Goal: Task Accomplishment & Management: Use online tool/utility

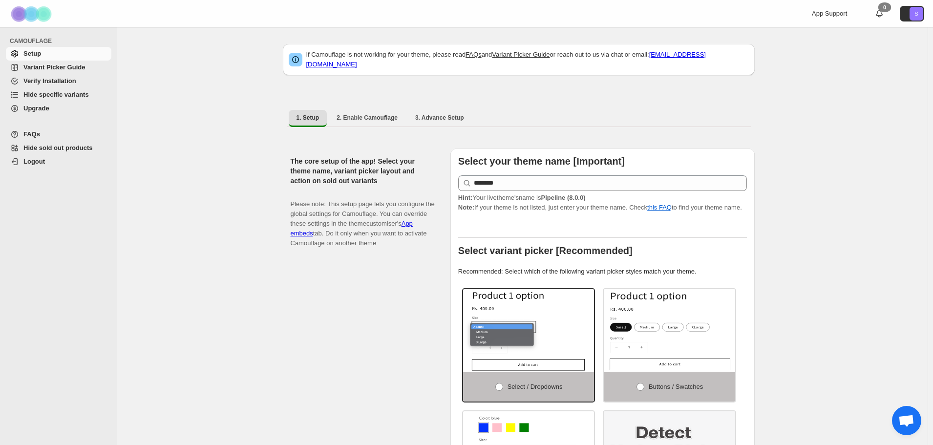
click at [46, 95] on span "Hide specific variants" at bounding box center [55, 94] width 65 height 7
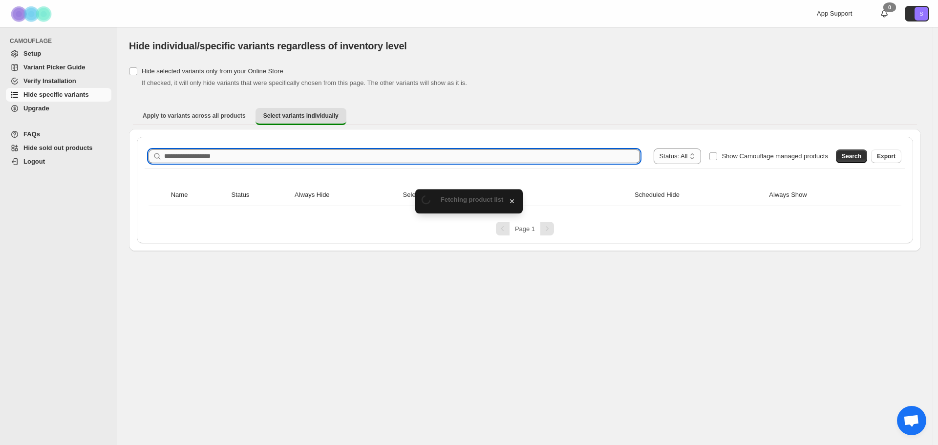
click at [222, 153] on input "Search product name" at bounding box center [402, 157] width 476 height 14
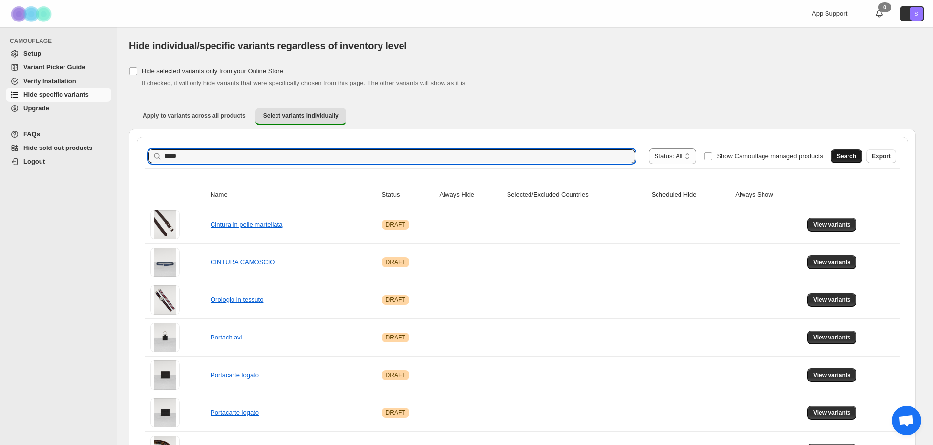
click at [854, 157] on span "Search" at bounding box center [847, 156] width 20 height 8
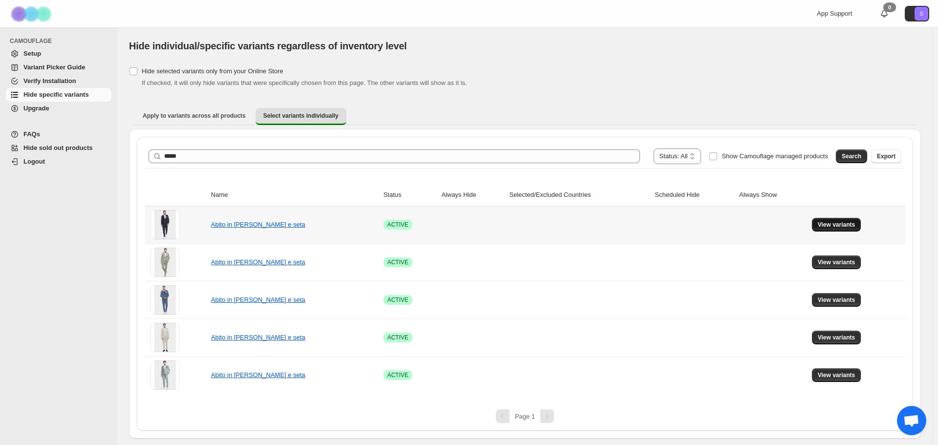
click at [833, 226] on span "View variants" at bounding box center [837, 225] width 38 height 8
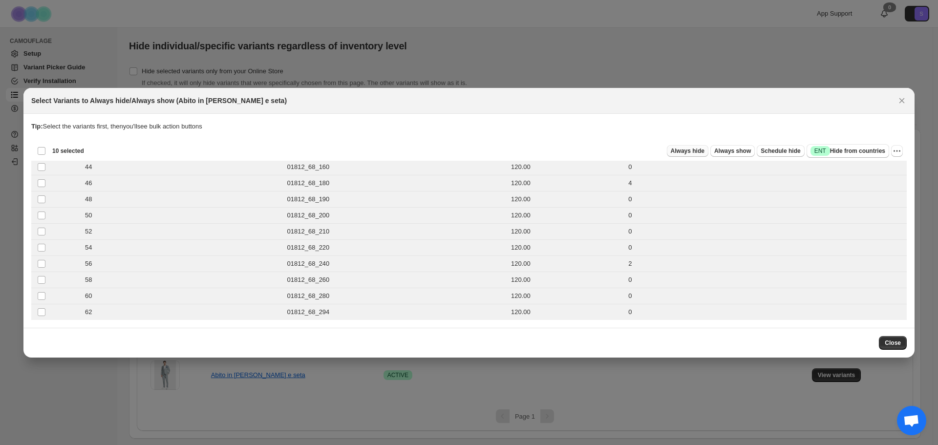
click at [692, 151] on span "Always hide" at bounding box center [688, 151] width 34 height 8
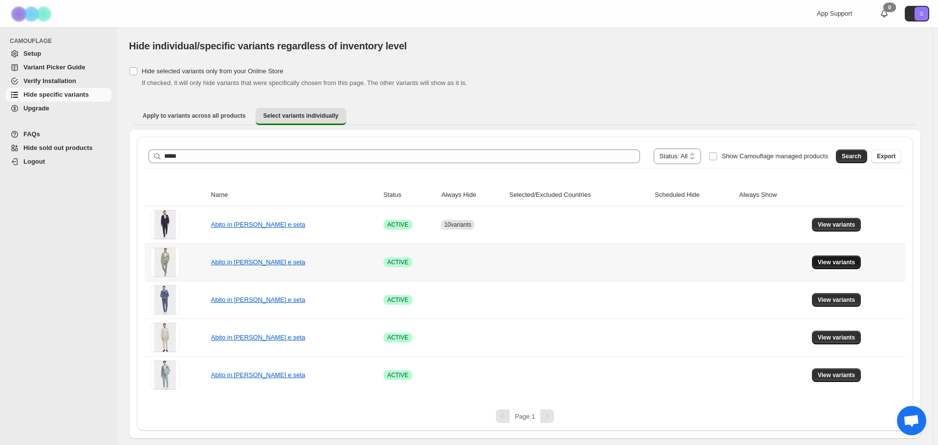
click at [840, 261] on span "View variants" at bounding box center [837, 262] width 38 height 8
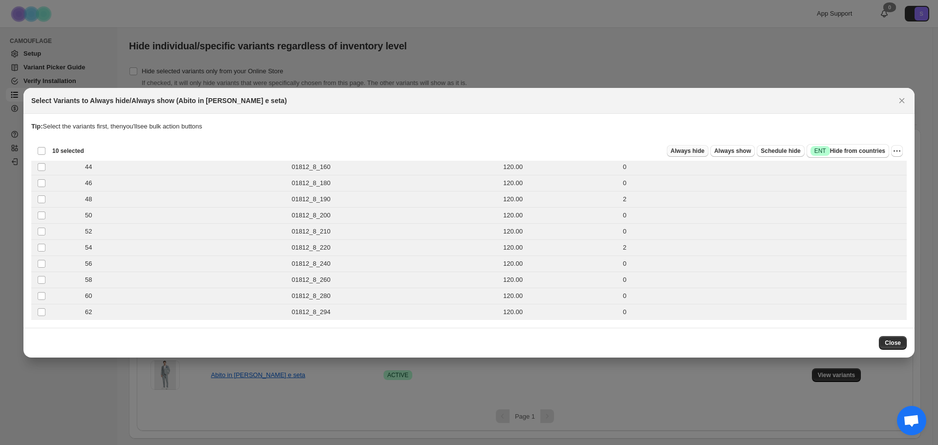
click at [705, 154] on span "Always hide" at bounding box center [688, 151] width 34 height 8
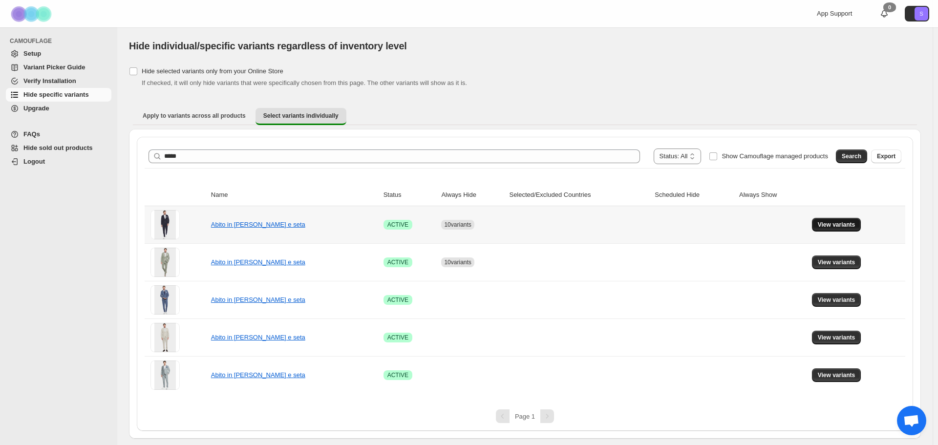
click at [846, 228] on span "View variants" at bounding box center [837, 225] width 38 height 8
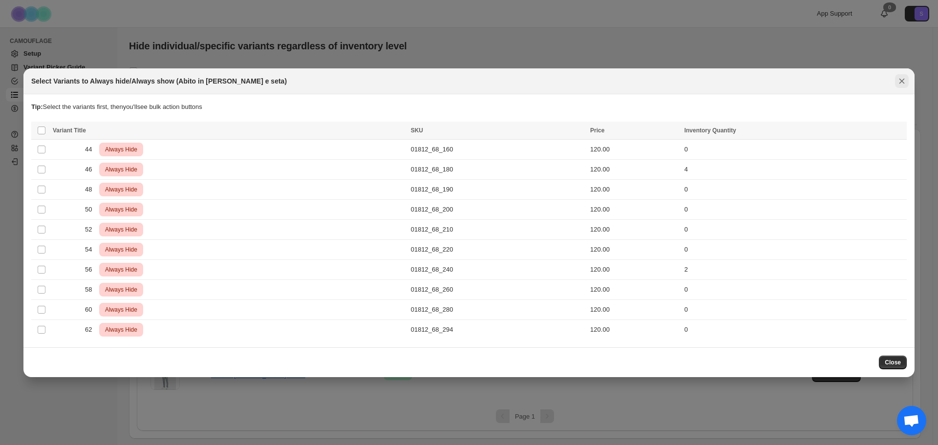
click at [900, 83] on icon "Close" at bounding box center [902, 81] width 10 height 10
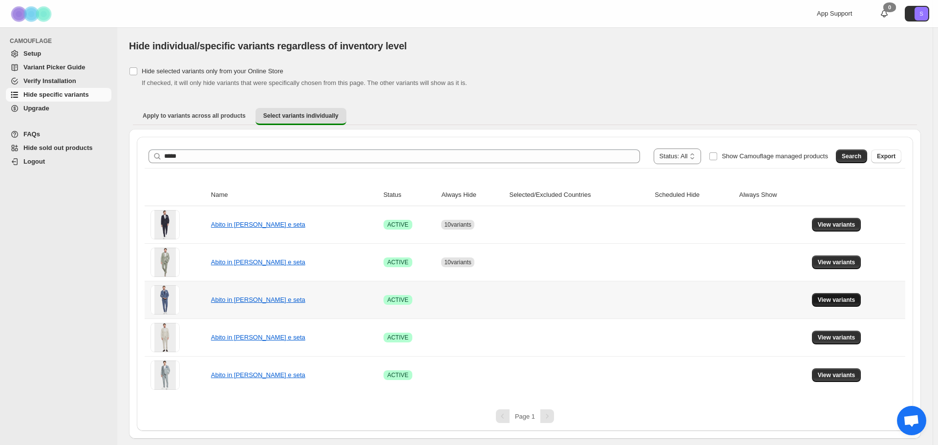
click at [839, 301] on span "View variants" at bounding box center [837, 300] width 38 height 8
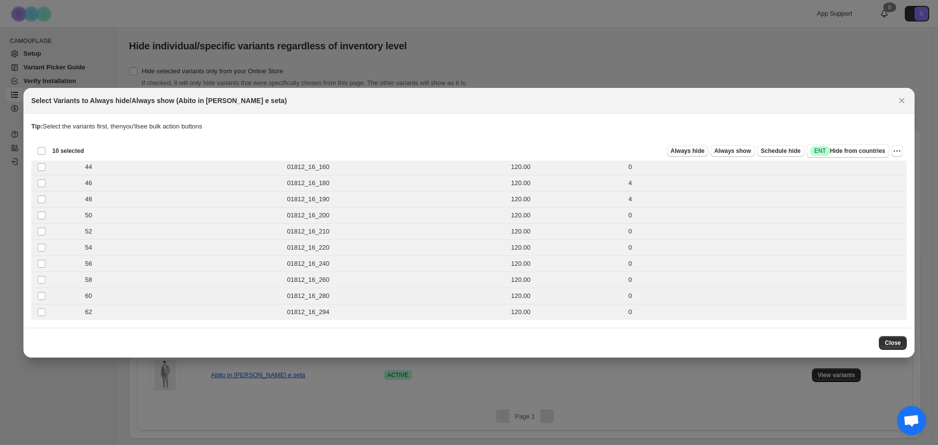
click at [687, 150] on span "Always hide" at bounding box center [688, 151] width 34 height 8
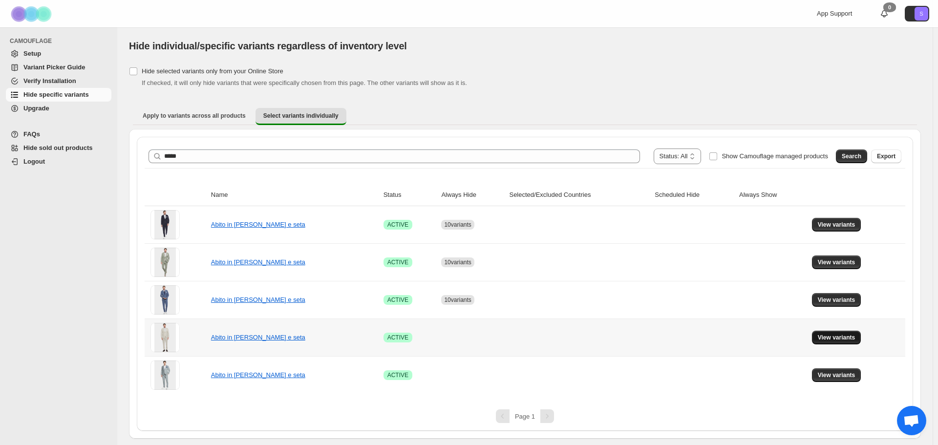
click at [833, 342] on button "View variants" at bounding box center [836, 338] width 49 height 14
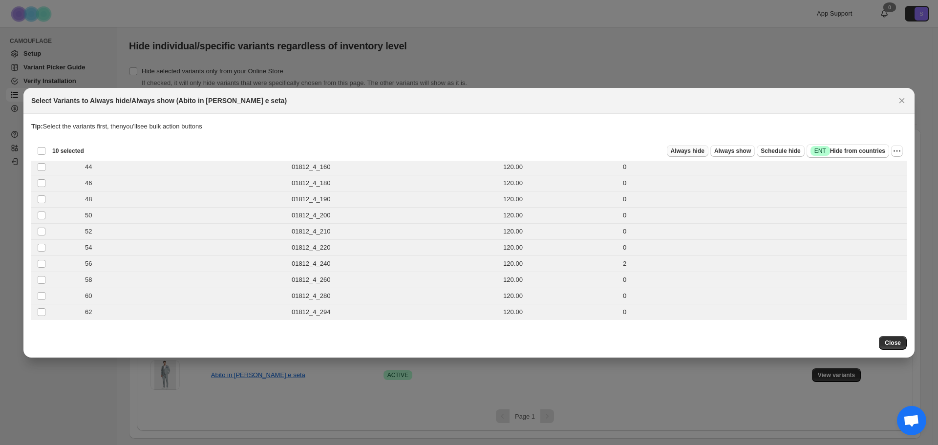
click at [702, 155] on button "Always hide" at bounding box center [688, 151] width 42 height 12
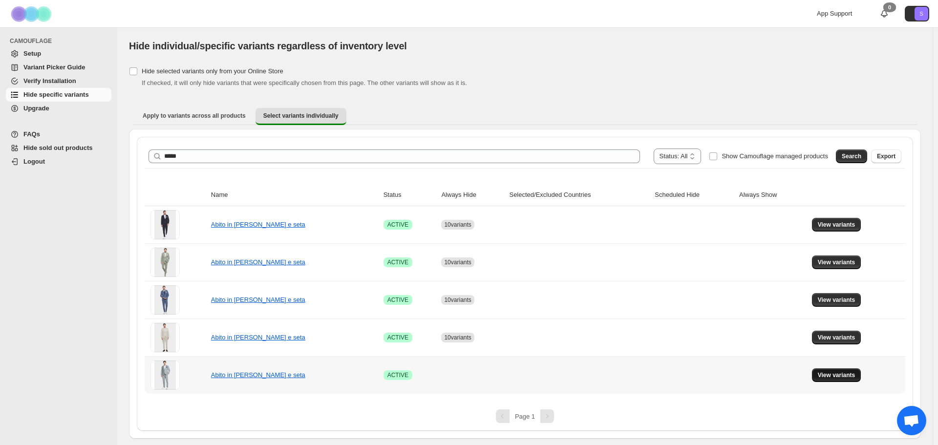
click at [834, 380] on button "View variants" at bounding box center [836, 375] width 49 height 14
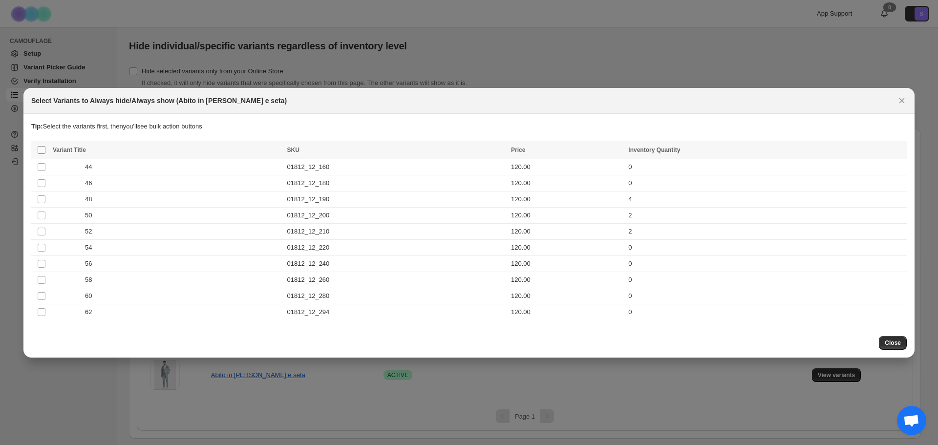
click at [37, 149] on span ":r46:" at bounding box center [41, 150] width 9 height 9
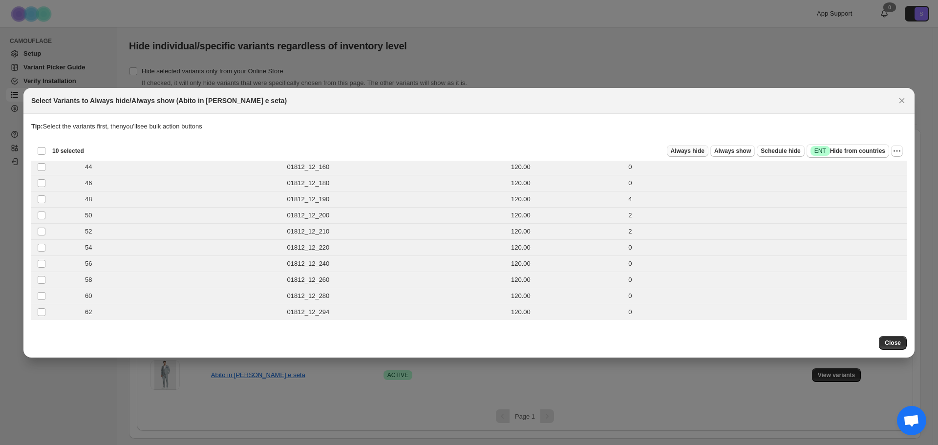
click at [702, 156] on button "Always hide" at bounding box center [688, 151] width 42 height 12
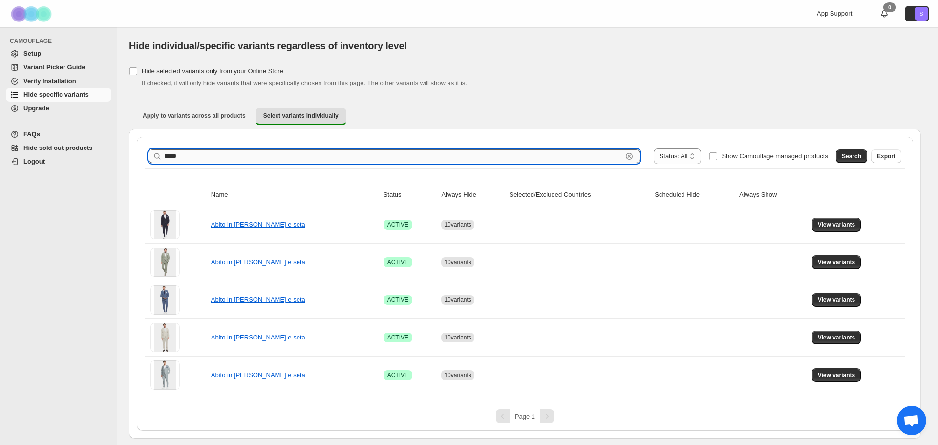
click at [191, 152] on input "*****" at bounding box center [393, 157] width 458 height 14
type input "*****"
click at [858, 156] on span "Search" at bounding box center [852, 156] width 20 height 8
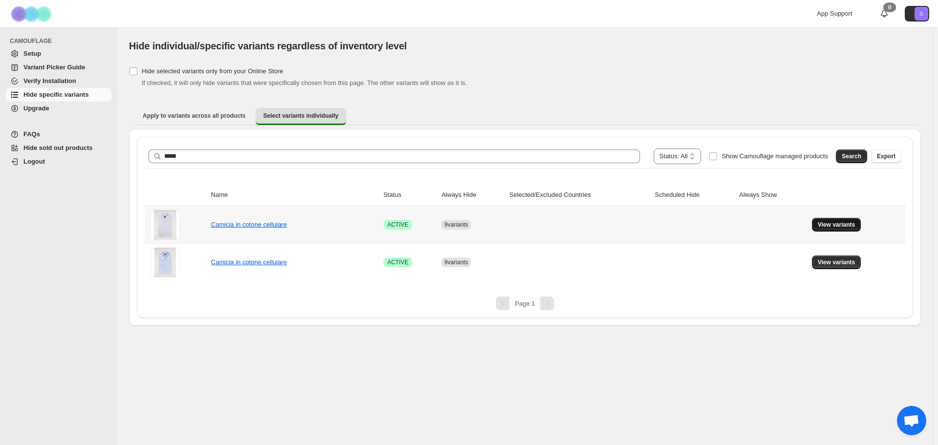
click at [819, 225] on span "View variants" at bounding box center [837, 225] width 38 height 8
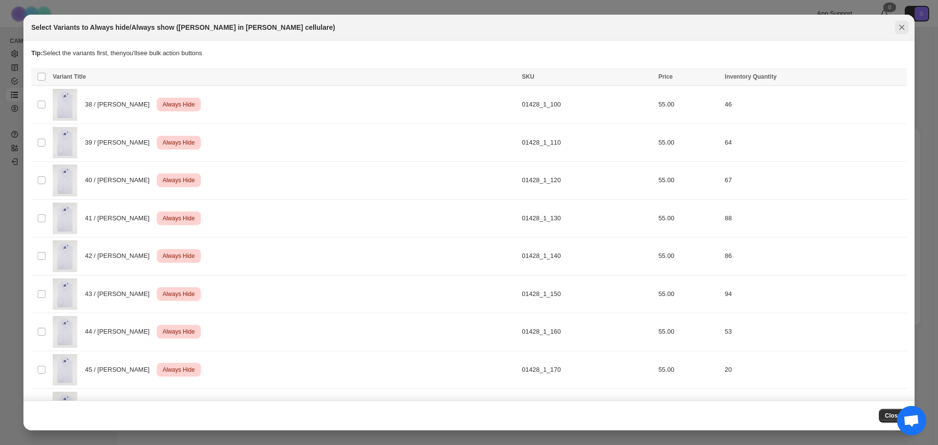
click at [902, 30] on icon "Close" at bounding box center [902, 27] width 10 height 10
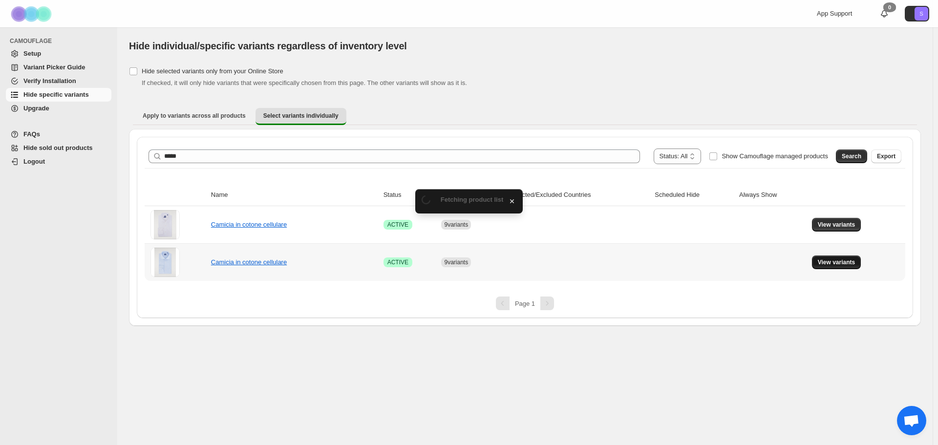
click at [832, 269] on button "View variants" at bounding box center [836, 263] width 49 height 14
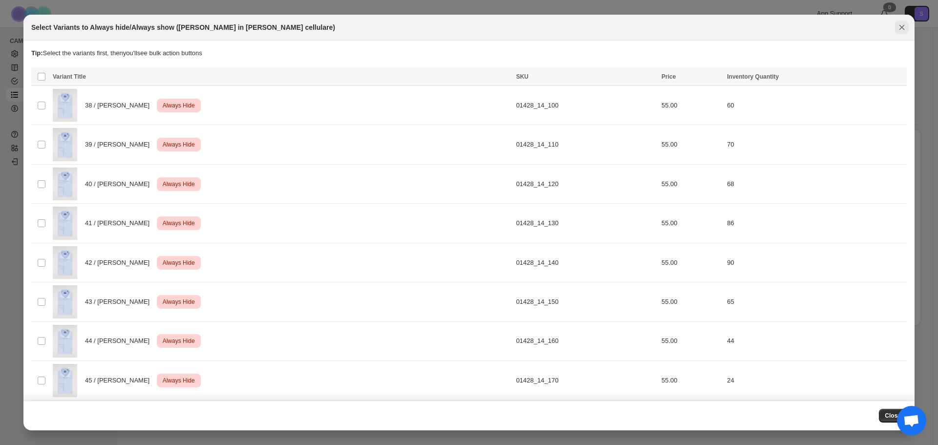
click at [902, 26] on icon "Close" at bounding box center [902, 27] width 10 height 10
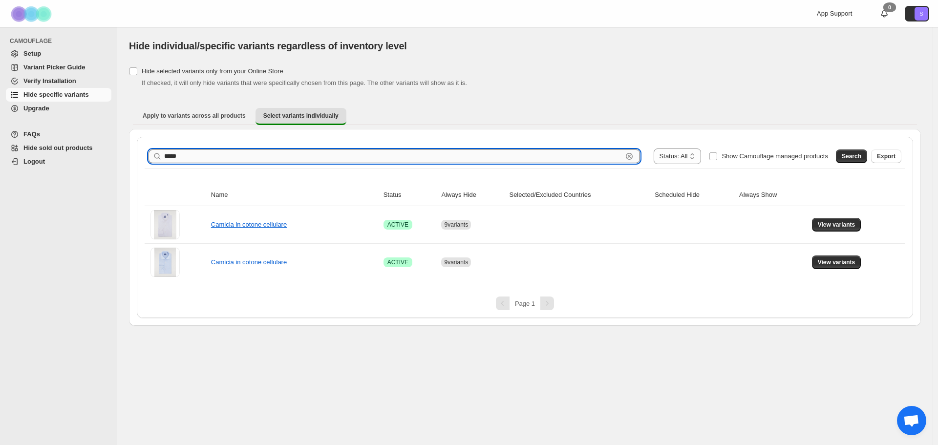
click at [206, 163] on input "*****" at bounding box center [393, 157] width 458 height 14
click at [199, 162] on input "Search product name" at bounding box center [402, 157] width 476 height 14
click at [846, 162] on button "Search" at bounding box center [851, 157] width 31 height 14
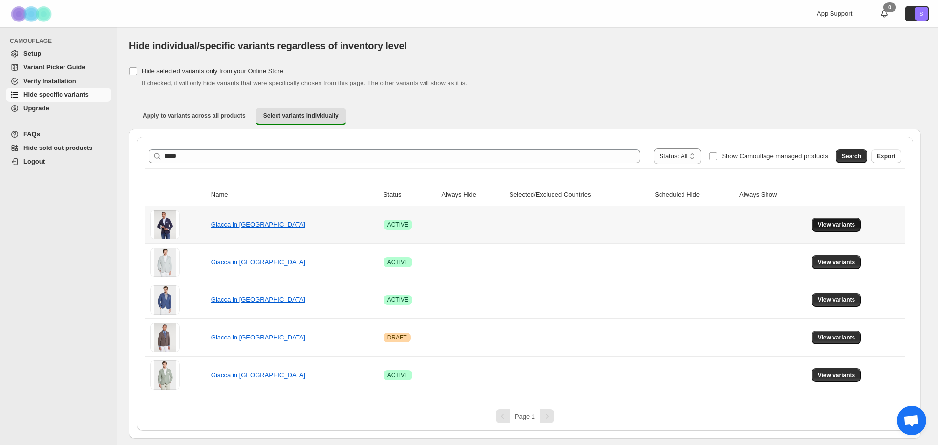
click at [839, 230] on button "View variants" at bounding box center [836, 225] width 49 height 14
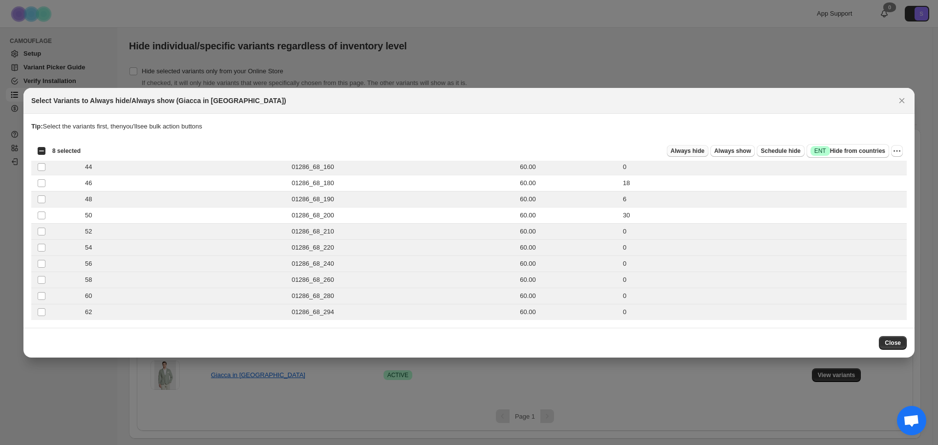
click at [687, 152] on span "Always hide" at bounding box center [688, 151] width 34 height 8
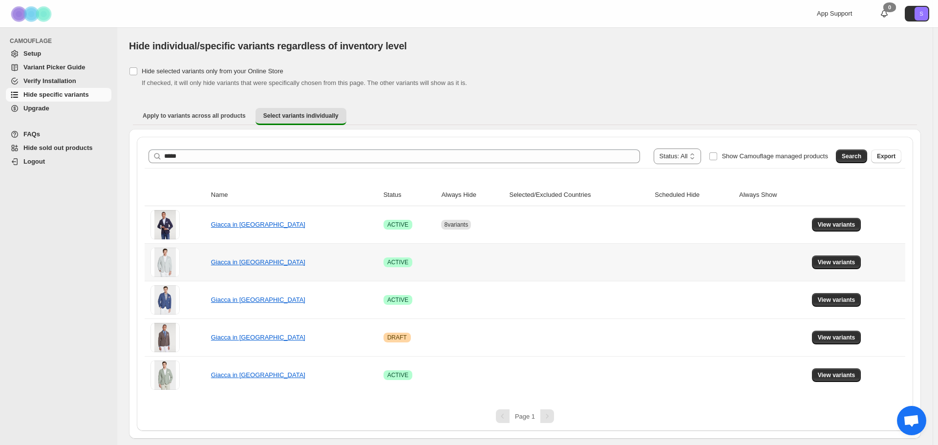
click at [839, 269] on td "View variants" at bounding box center [857, 262] width 96 height 38
click at [839, 268] on button "View variants" at bounding box center [836, 263] width 49 height 14
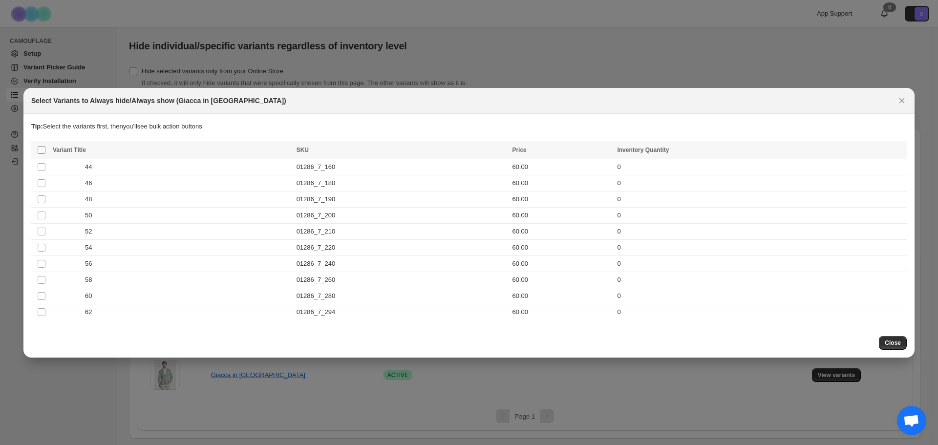
click at [37, 150] on span ":r73:" at bounding box center [41, 150] width 9 height 9
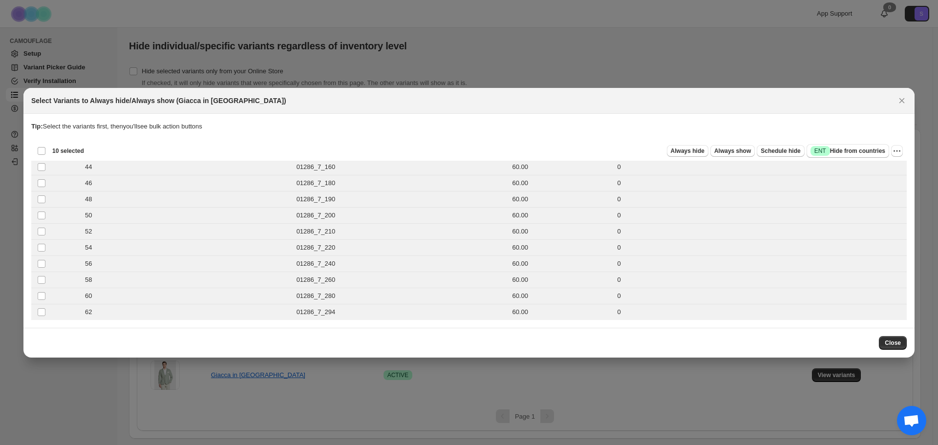
click at [705, 159] on div "Deselect all 10 product variants 10 selected Always hide Always show Schedule h…" at bounding box center [469, 151] width 876 height 20
click at [697, 156] on button "Always hide" at bounding box center [688, 151] width 42 height 12
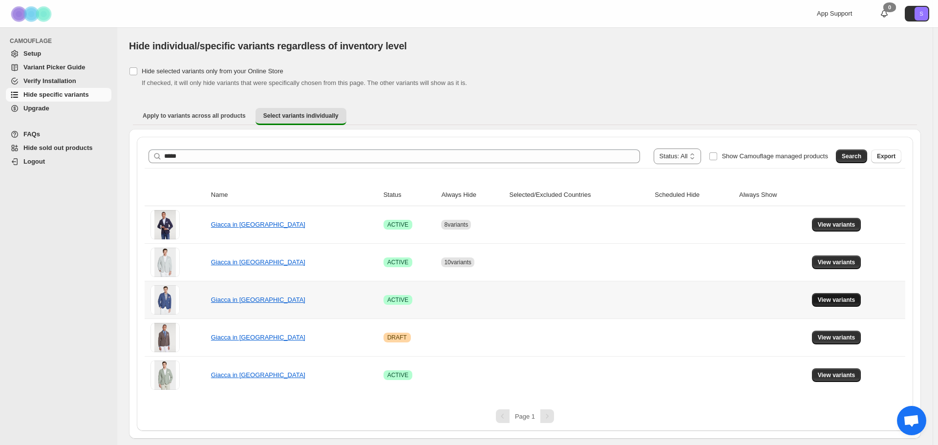
click at [823, 299] on span "View variants" at bounding box center [837, 300] width 38 height 8
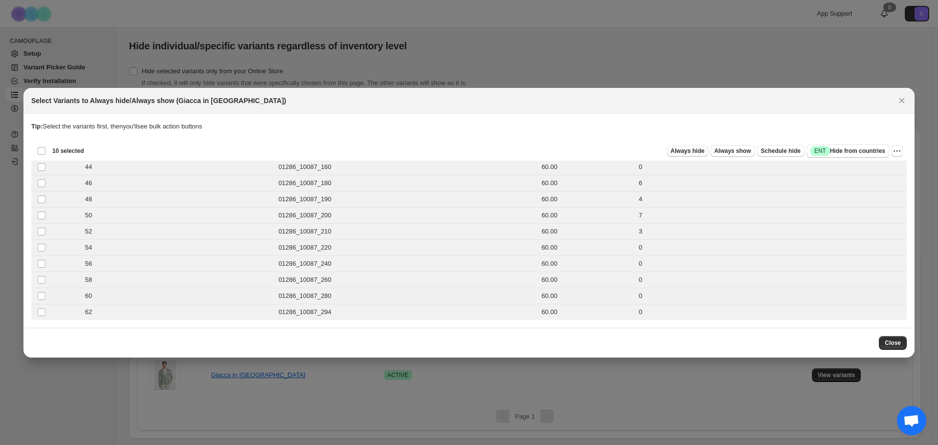
click at [701, 154] on span "Always hide" at bounding box center [688, 151] width 34 height 8
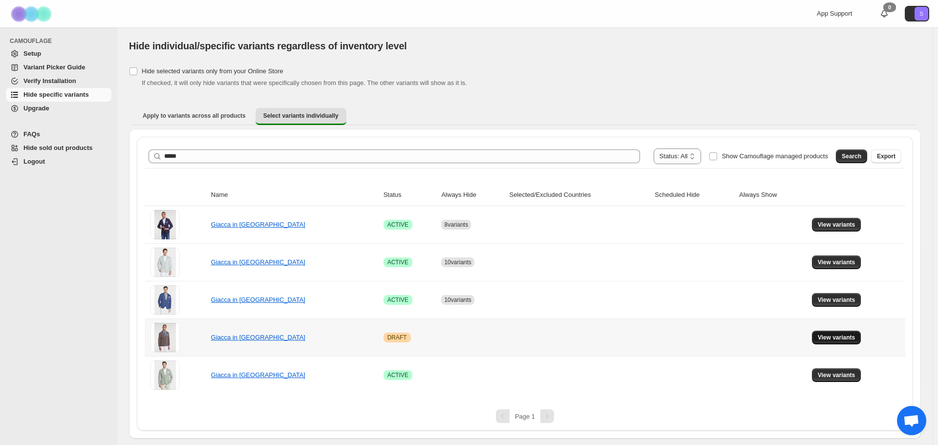
click at [845, 343] on button "View variants" at bounding box center [836, 338] width 49 height 14
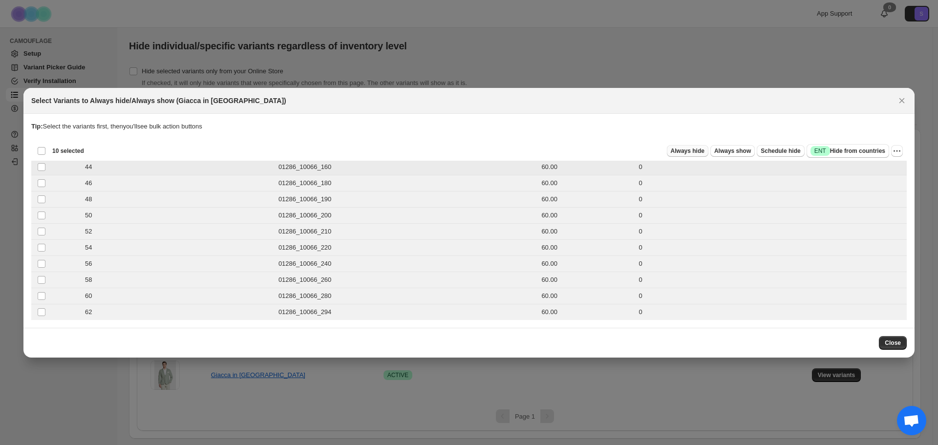
click at [708, 155] on button "Always hide" at bounding box center [688, 151] width 42 height 12
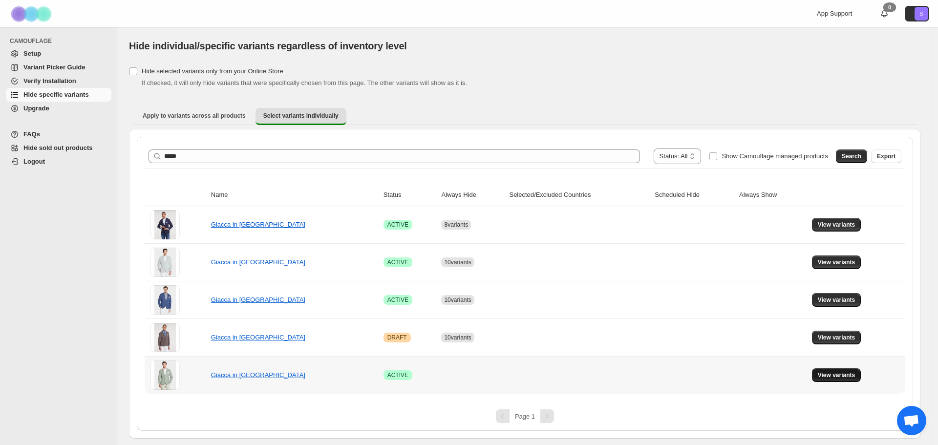
click at [821, 376] on span "View variants" at bounding box center [837, 375] width 38 height 8
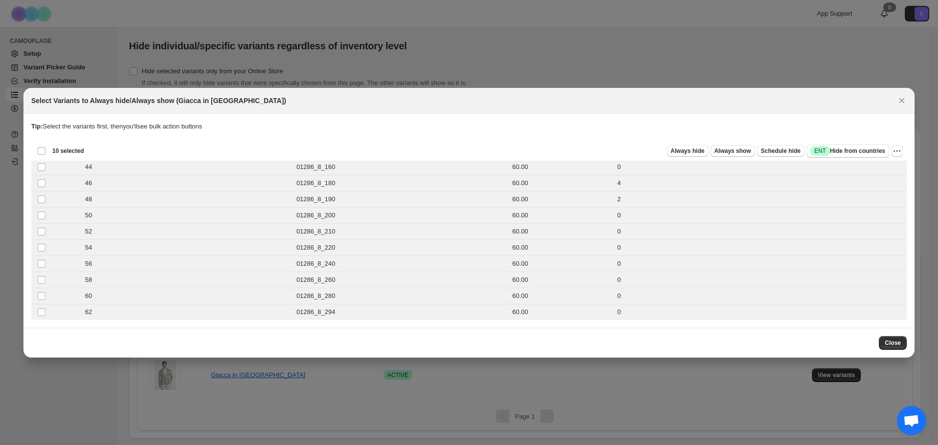
click at [707, 159] on div "Deselect all 10 product variants 10 selected Always hide Always show Schedule h…" at bounding box center [469, 151] width 876 height 20
click at [705, 154] on span "Always hide" at bounding box center [688, 151] width 34 height 8
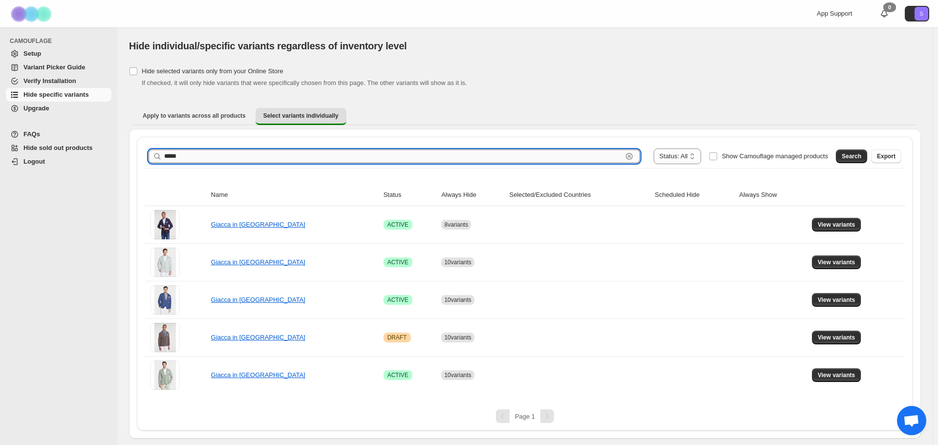
click at [192, 152] on input "*****" at bounding box center [393, 157] width 458 height 14
click at [853, 161] on button "Search" at bounding box center [851, 157] width 31 height 14
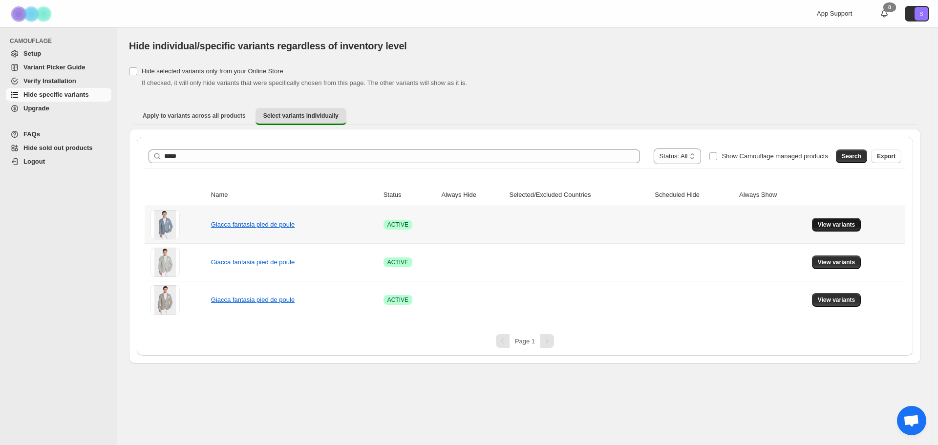
click at [853, 224] on span "View variants" at bounding box center [837, 225] width 38 height 8
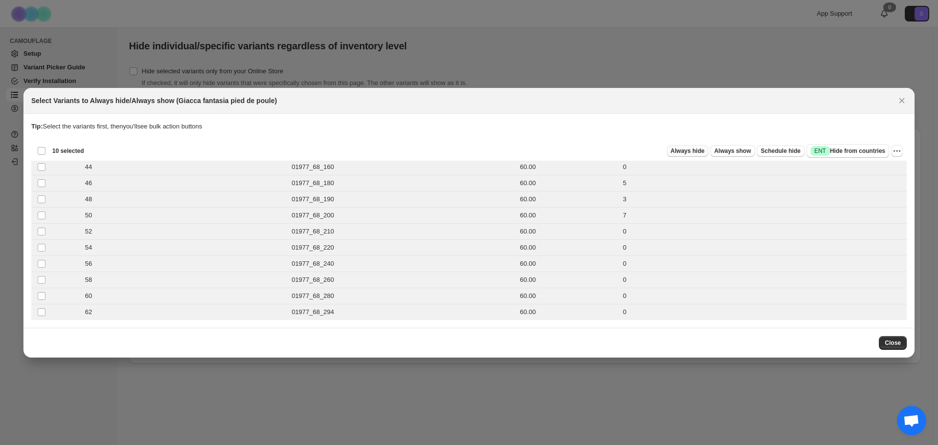
click at [703, 149] on span "Always hide" at bounding box center [688, 151] width 34 height 8
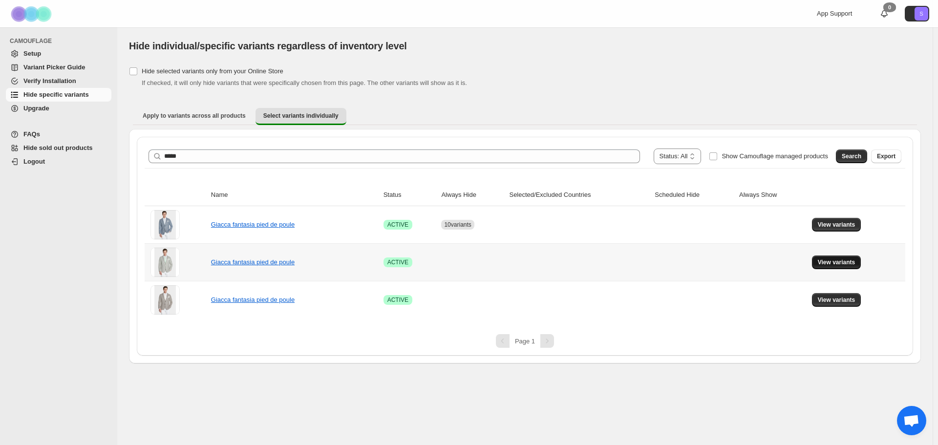
click at [834, 259] on span "View variants" at bounding box center [837, 262] width 38 height 8
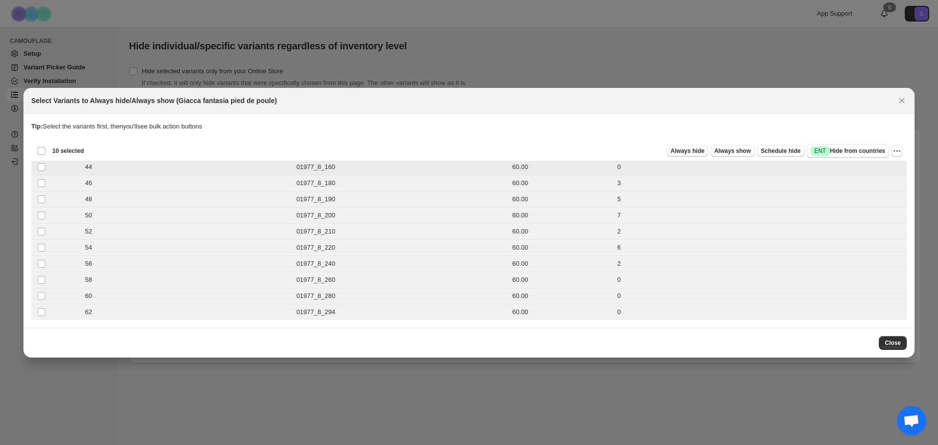
click at [699, 155] on button "Always hide" at bounding box center [688, 151] width 42 height 12
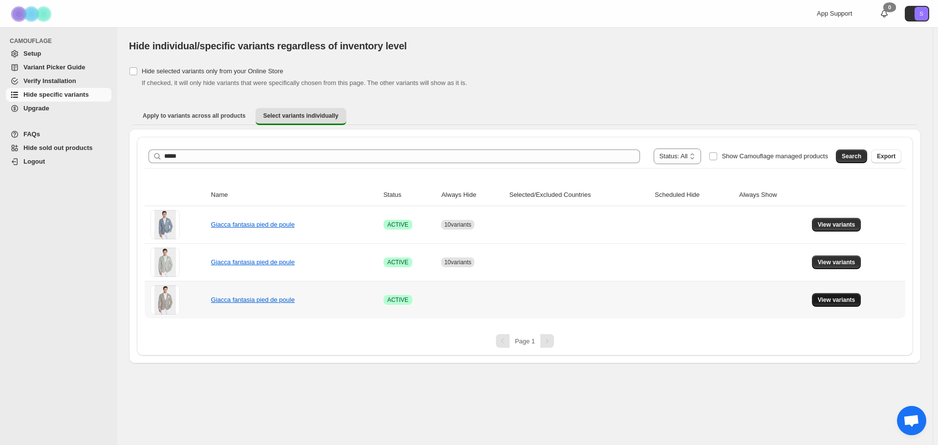
click at [840, 300] on span "View variants" at bounding box center [837, 300] width 38 height 8
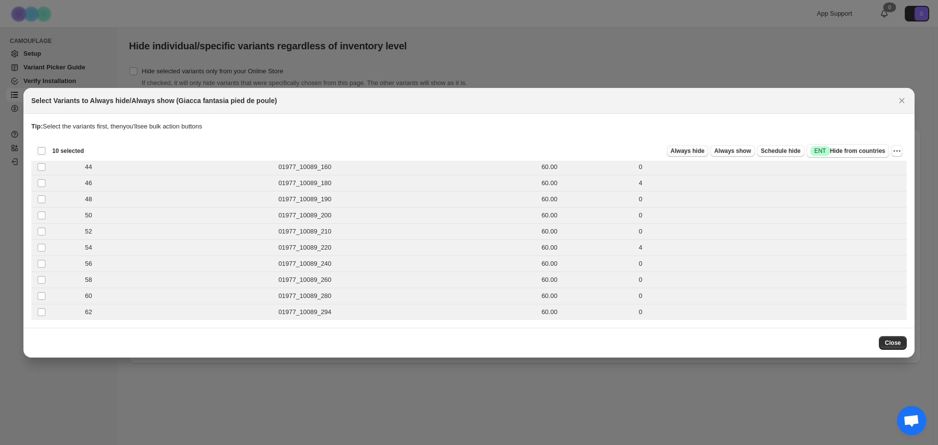
click at [705, 154] on span "Always hide" at bounding box center [688, 151] width 34 height 8
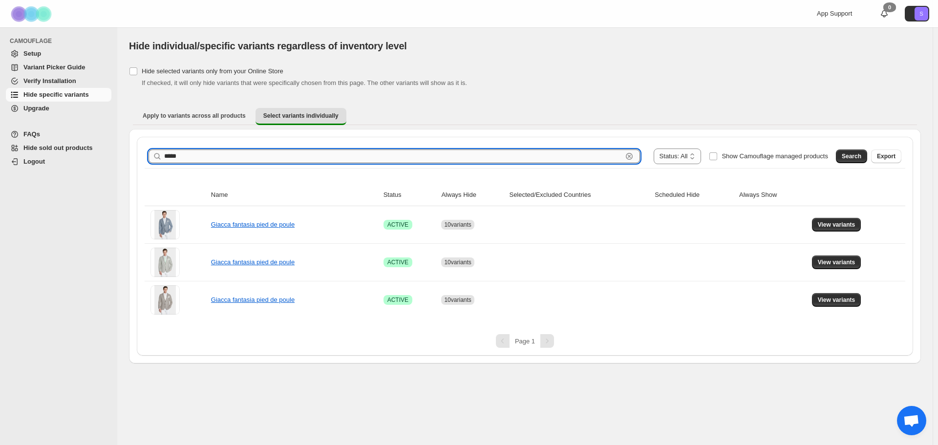
click at [217, 161] on input "*****" at bounding box center [393, 157] width 458 height 14
click at [859, 161] on button "Search" at bounding box center [851, 157] width 31 height 14
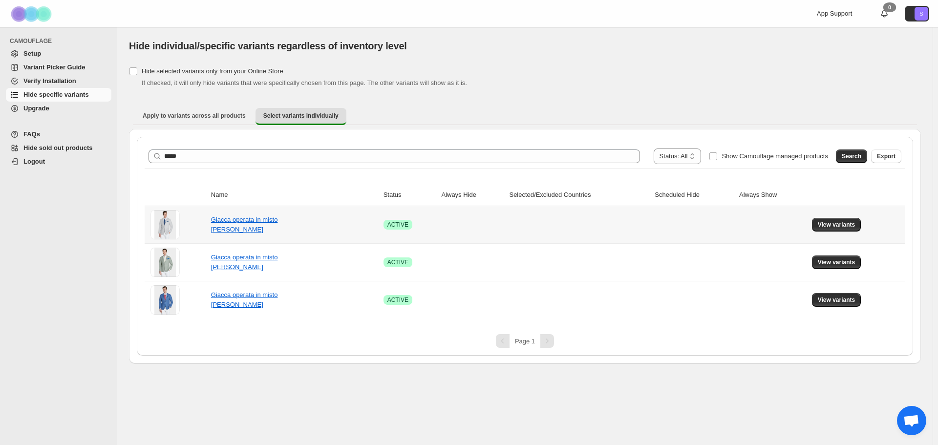
drag, startPoint x: 836, startPoint y: 228, endPoint x: 769, endPoint y: 244, distance: 68.7
click at [836, 228] on span "View variants" at bounding box center [837, 225] width 38 height 8
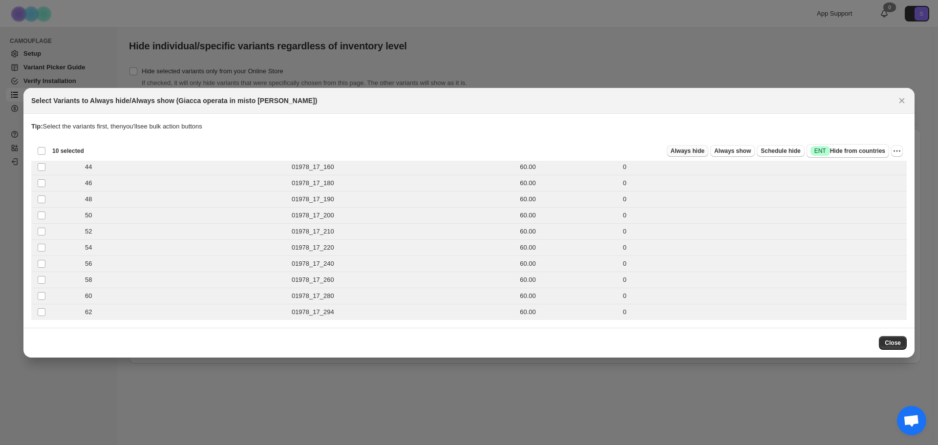
click at [698, 149] on span "Always hide" at bounding box center [688, 151] width 34 height 8
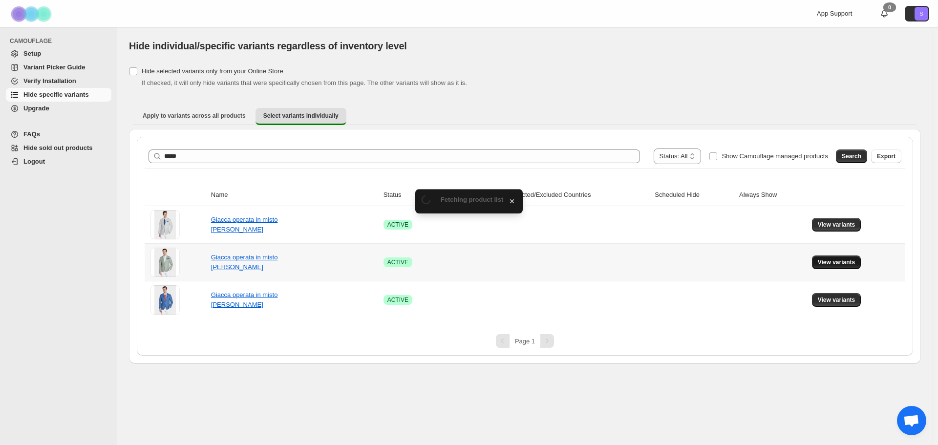
click at [844, 268] on button "View variants" at bounding box center [836, 263] width 49 height 14
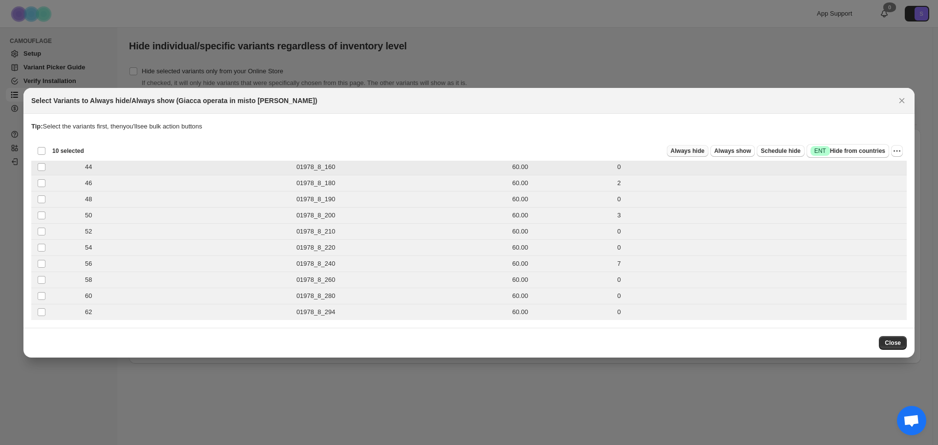
click at [703, 148] on span "Always hide" at bounding box center [688, 151] width 34 height 8
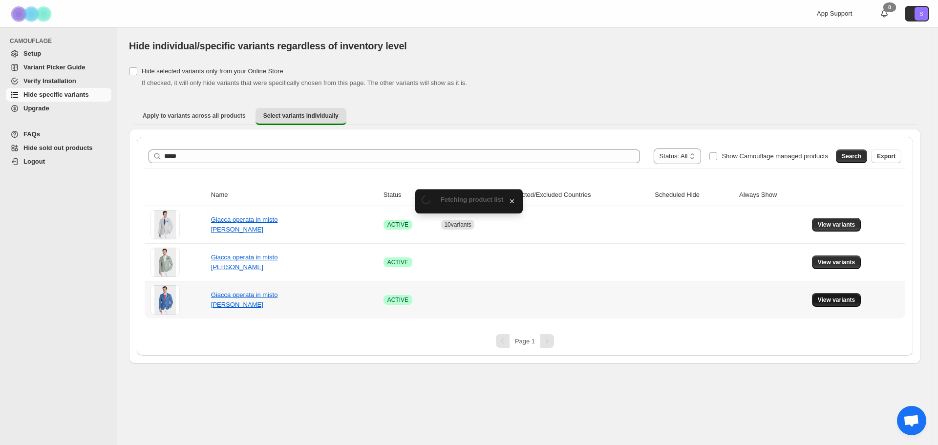
click at [845, 304] on button "View variants" at bounding box center [836, 300] width 49 height 14
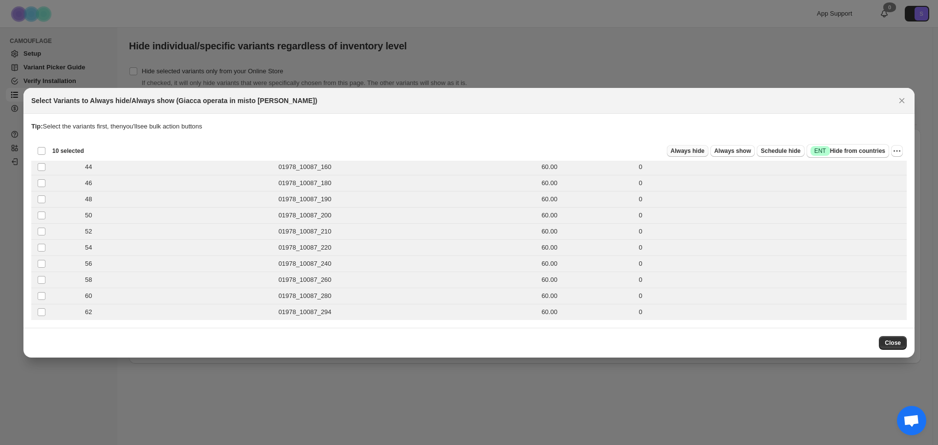
click at [694, 152] on span "Always hide" at bounding box center [688, 151] width 34 height 8
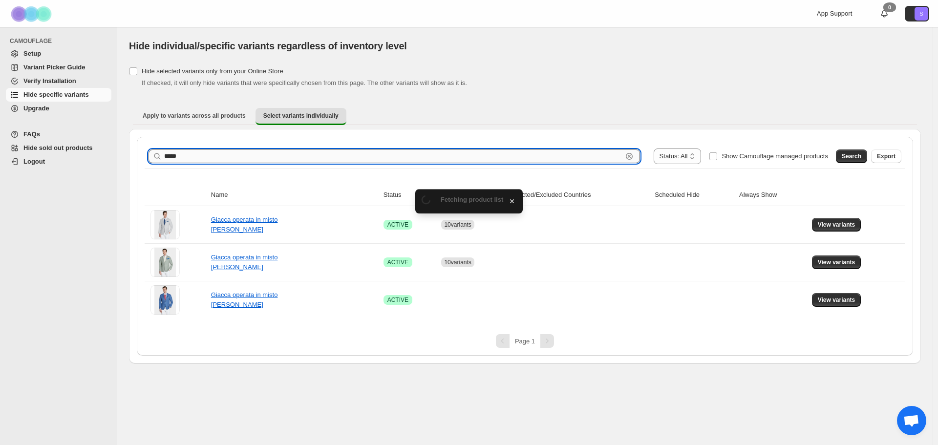
click at [198, 158] on input "*****" at bounding box center [393, 157] width 458 height 14
click at [855, 163] on button "Search" at bounding box center [851, 157] width 31 height 14
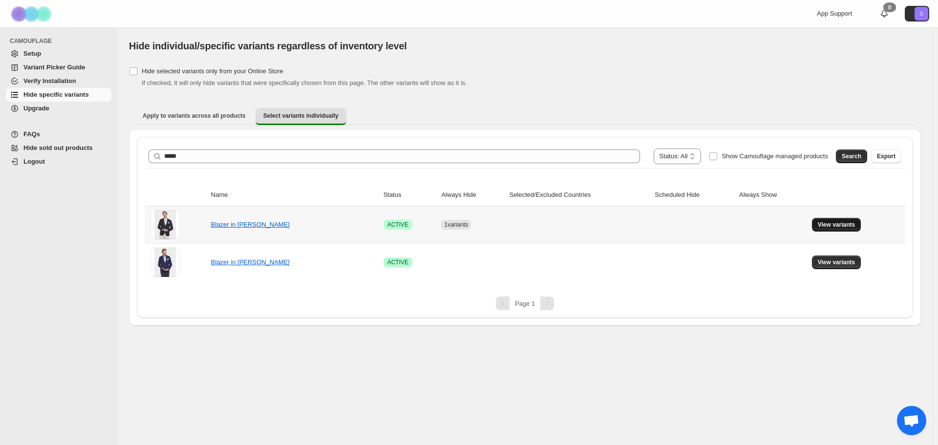
click at [836, 223] on span "View variants" at bounding box center [837, 225] width 38 height 8
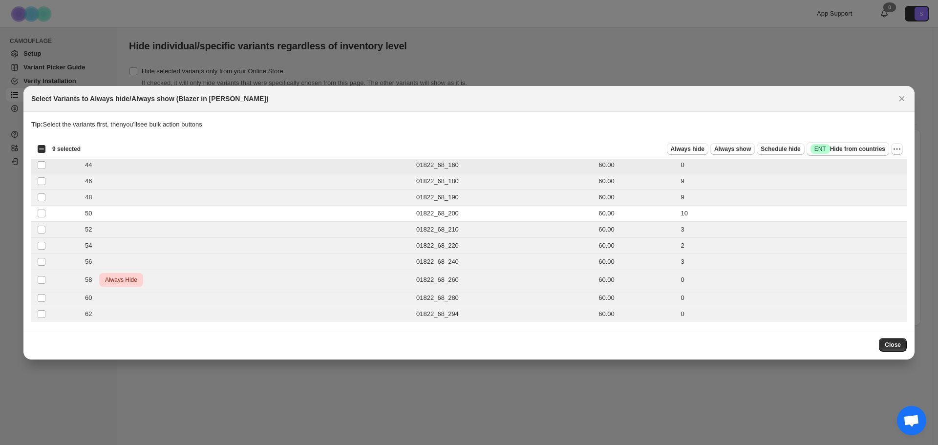
click at [712, 155] on div "Always hide Always show Schedule hide Success ENT Hide from countries" at bounding box center [488, 149] width 801 height 14
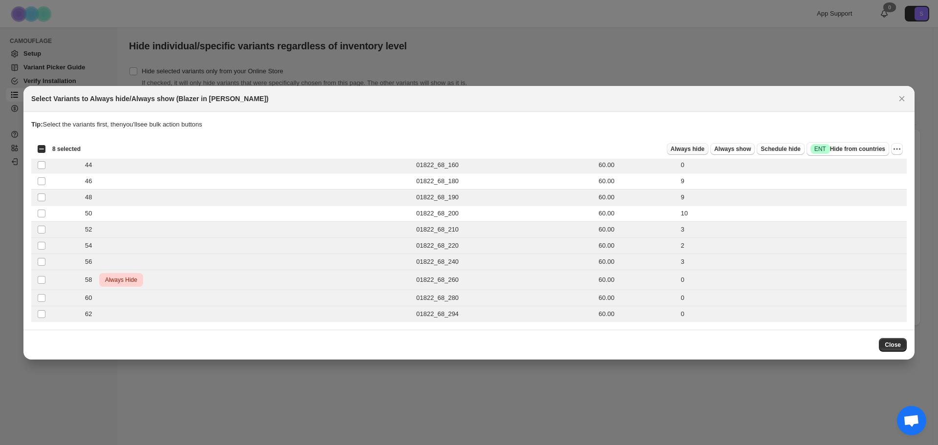
click at [700, 147] on span "Always hide" at bounding box center [688, 149] width 34 height 8
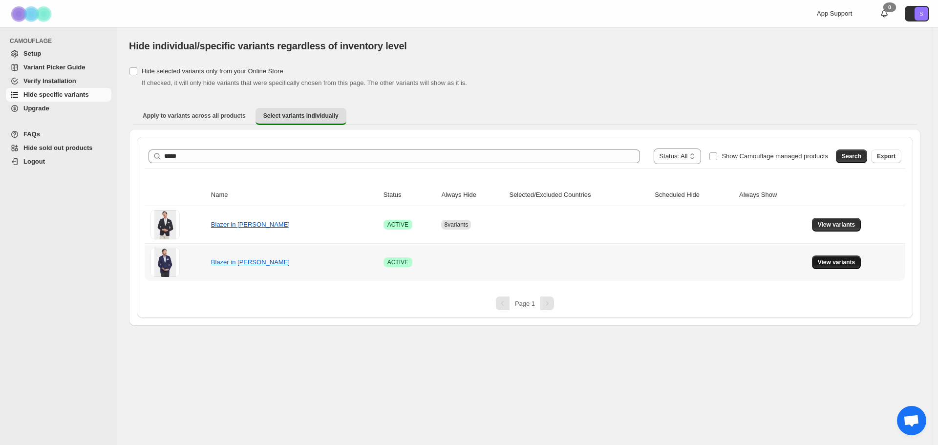
click at [839, 268] on button "View variants" at bounding box center [836, 263] width 49 height 14
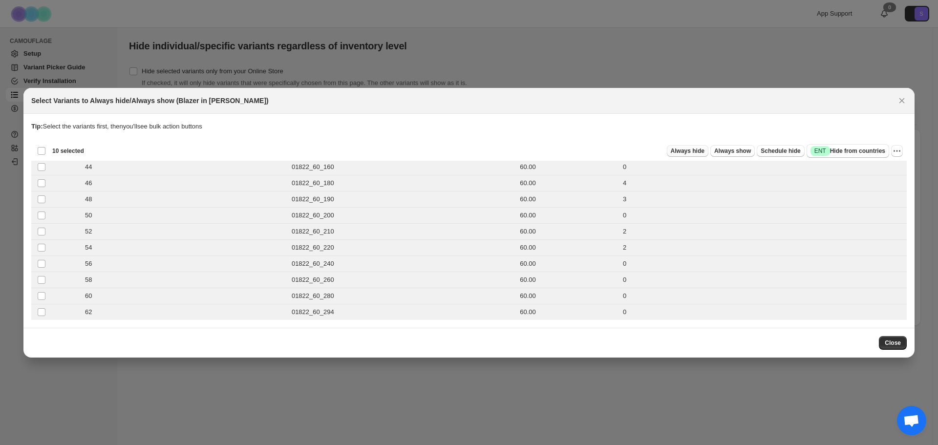
click at [691, 150] on span "Always hide" at bounding box center [688, 151] width 34 height 8
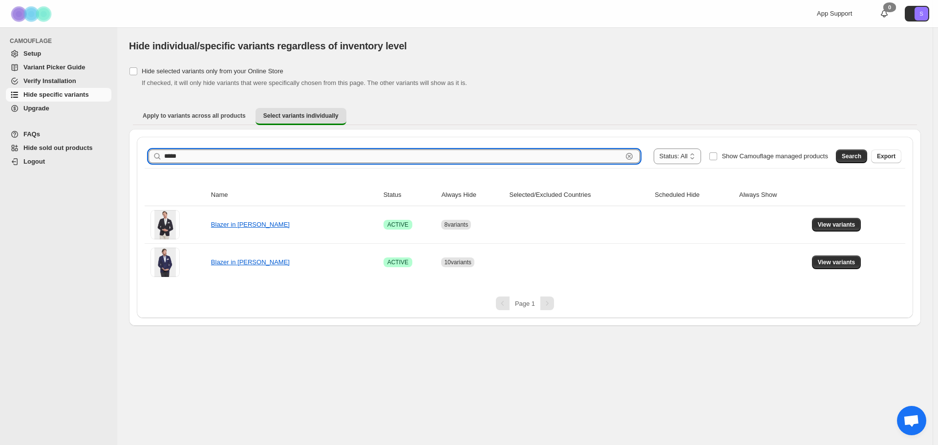
click at [224, 150] on input "*****" at bounding box center [393, 157] width 458 height 14
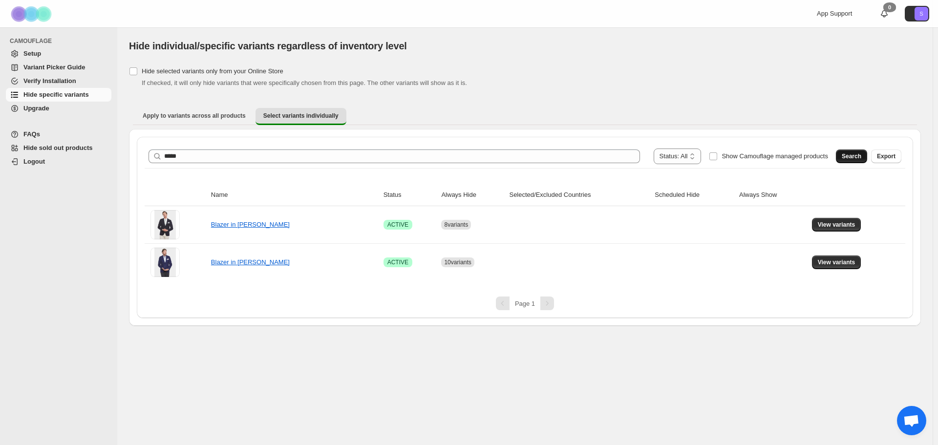
click at [846, 156] on span "Search" at bounding box center [852, 156] width 20 height 8
click at [838, 230] on button "View variants" at bounding box center [836, 225] width 49 height 14
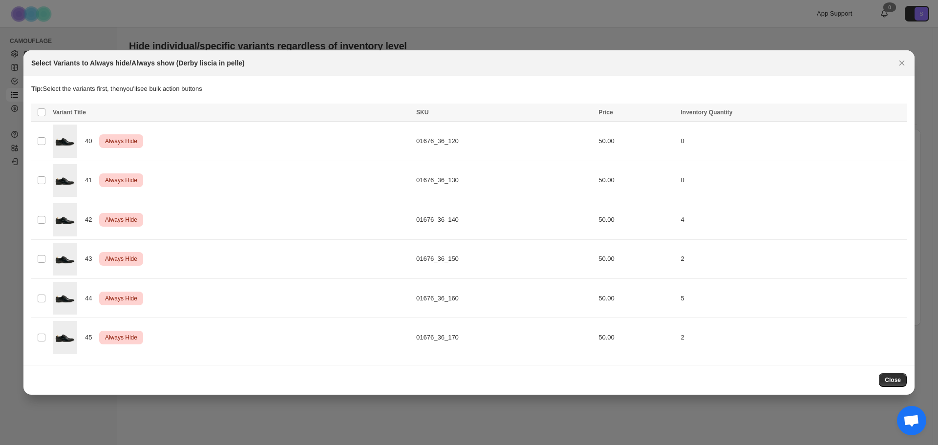
click at [905, 388] on div "Close" at bounding box center [468, 380] width 891 height 30
click at [900, 384] on button "Close" at bounding box center [893, 380] width 28 height 14
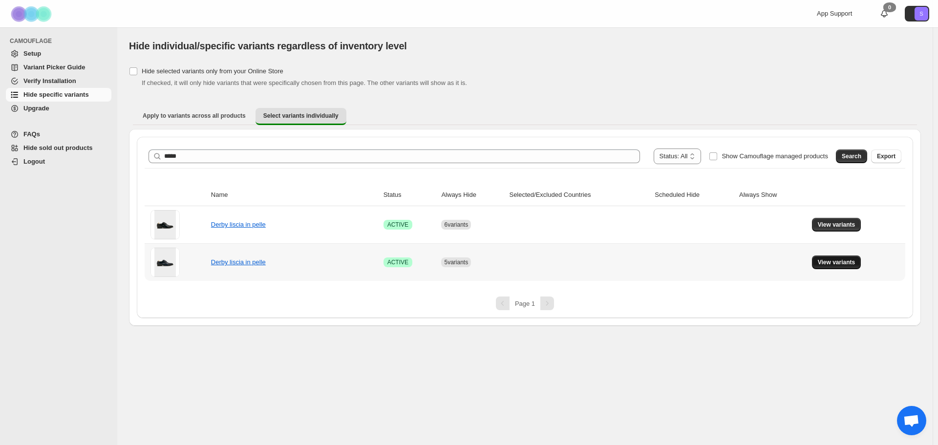
click at [828, 266] on button "View variants" at bounding box center [836, 263] width 49 height 14
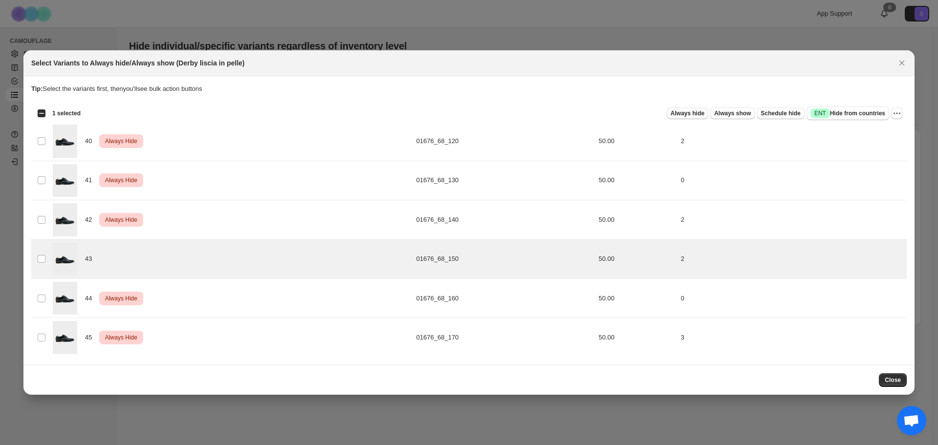
click at [692, 112] on span "Always hide" at bounding box center [688, 113] width 34 height 8
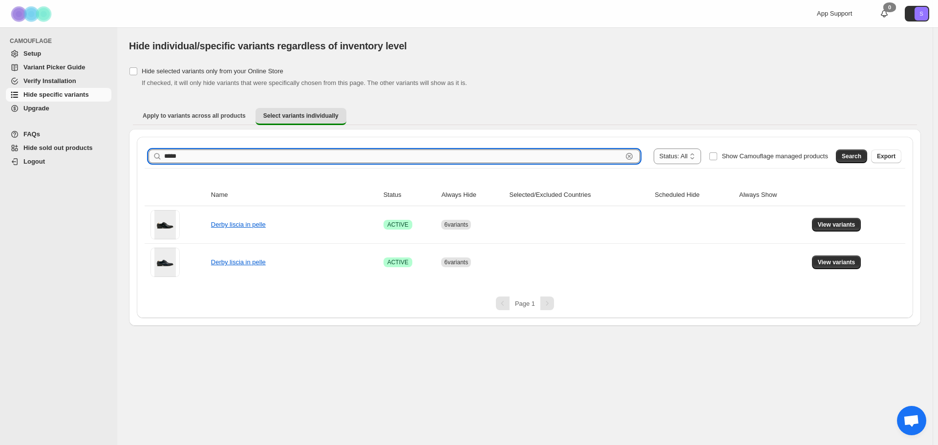
click at [211, 159] on input "*****" at bounding box center [393, 157] width 458 height 14
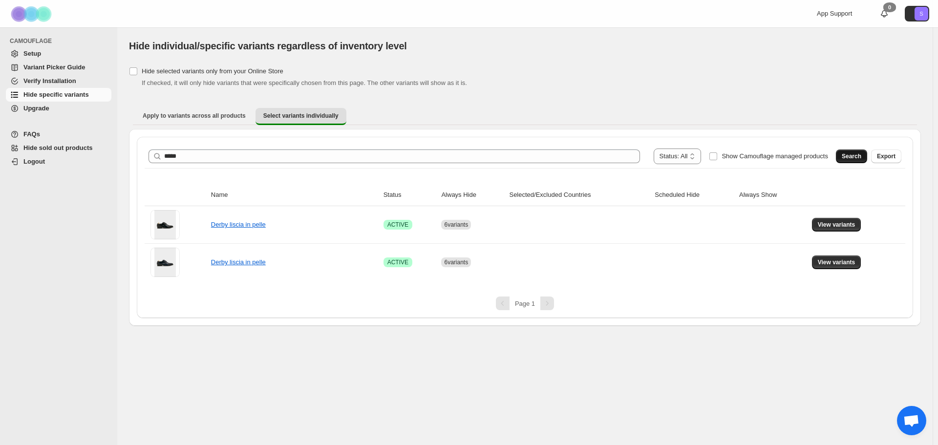
click at [867, 157] on button "Search" at bounding box center [851, 157] width 31 height 14
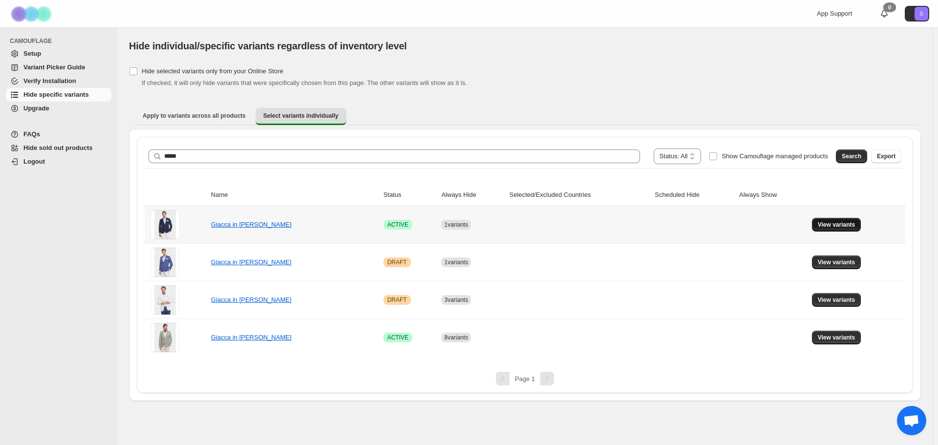
click at [839, 225] on span "View variants" at bounding box center [837, 225] width 38 height 8
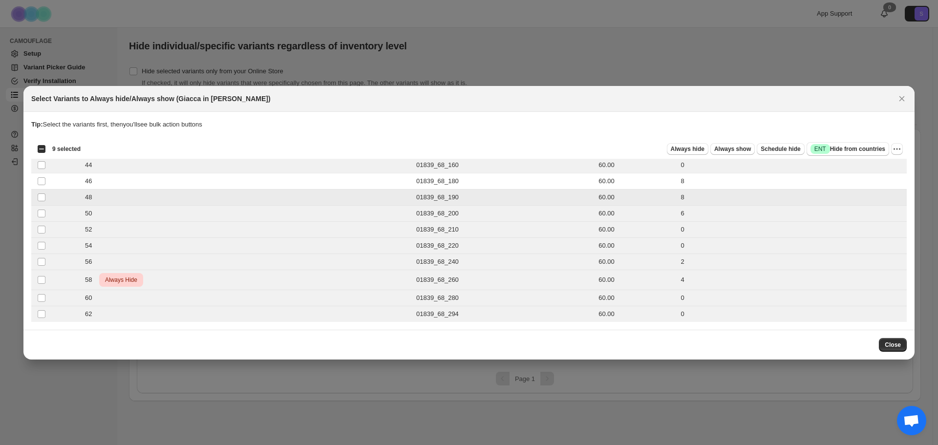
click at [41, 192] on td "Select product variant" at bounding box center [40, 197] width 19 height 16
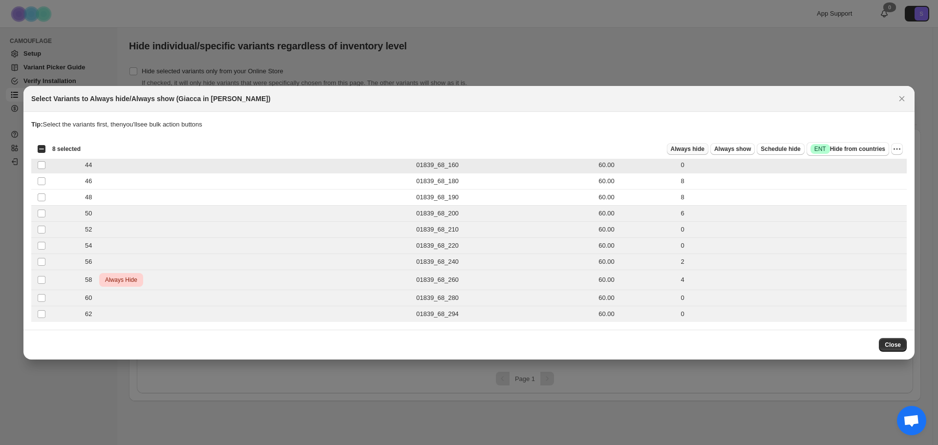
click at [700, 152] on span "Always hide" at bounding box center [688, 149] width 34 height 8
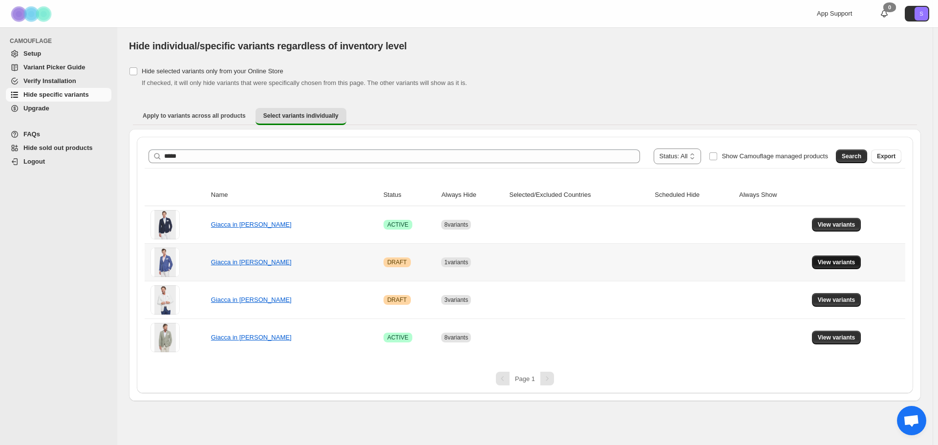
click at [846, 263] on span "View variants" at bounding box center [837, 262] width 38 height 8
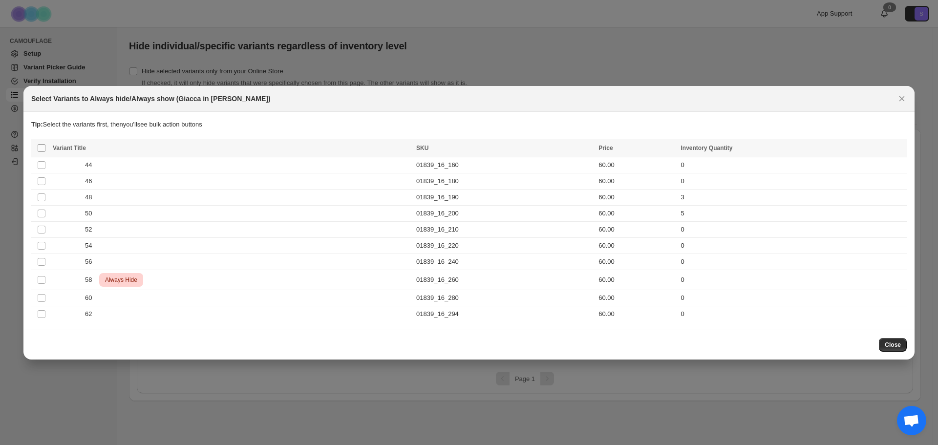
click at [37, 146] on span ":rjd:" at bounding box center [41, 148] width 9 height 9
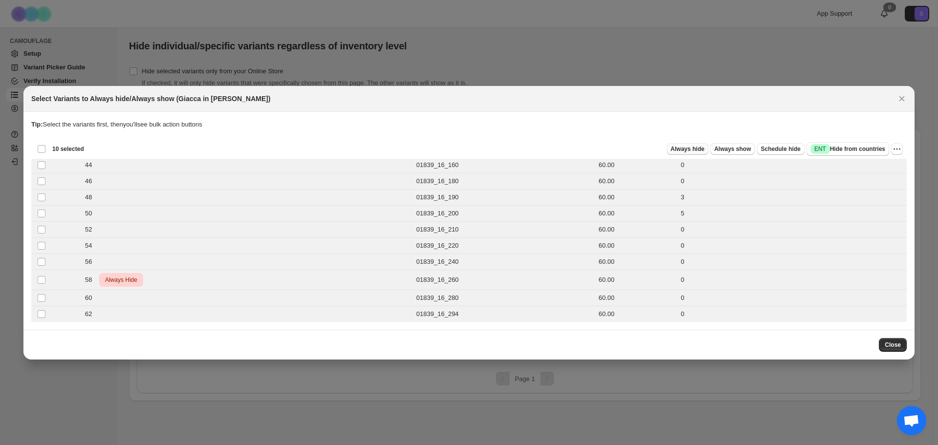
click at [696, 153] on button "Always hide" at bounding box center [688, 149] width 42 height 12
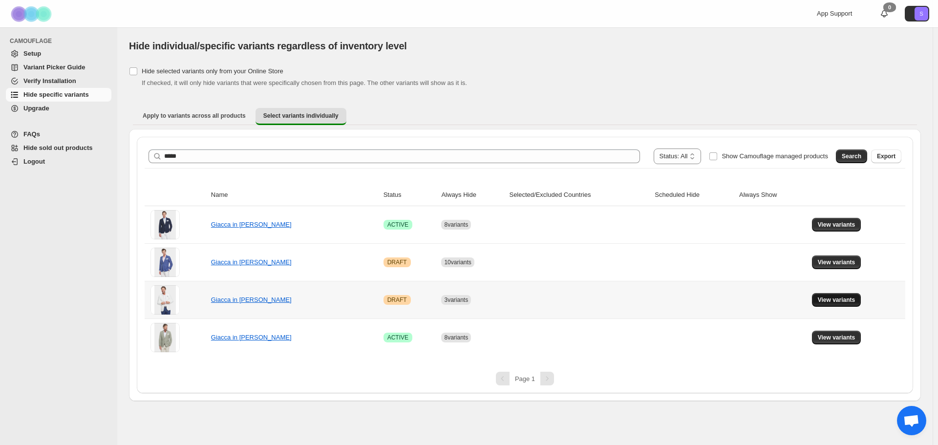
click at [844, 299] on span "View variants" at bounding box center [837, 300] width 38 height 8
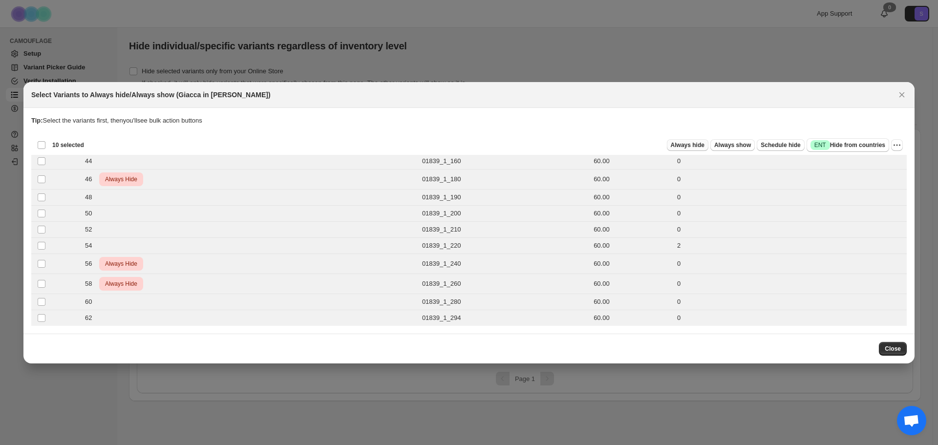
click at [704, 147] on span "Always hide" at bounding box center [688, 145] width 34 height 8
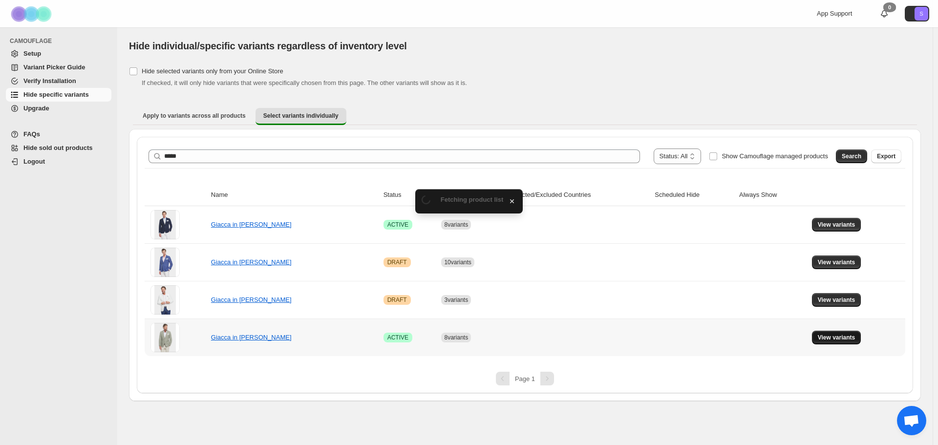
click at [836, 343] on button "View variants" at bounding box center [836, 338] width 49 height 14
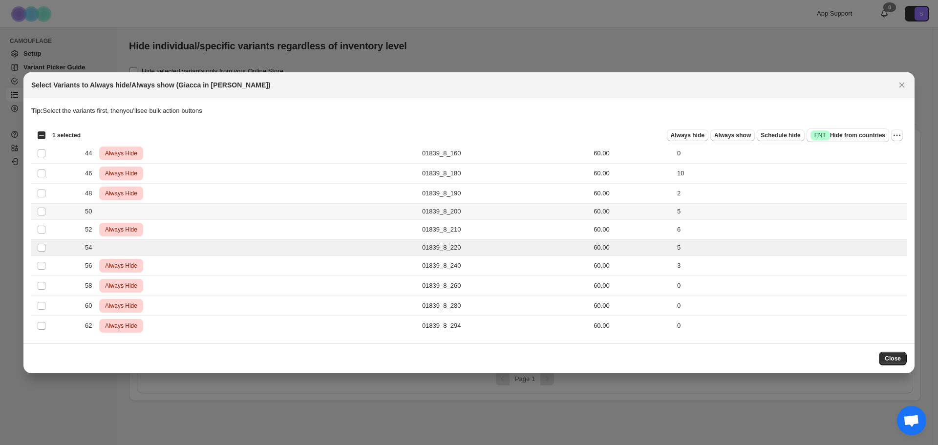
click at [46, 211] on td "Select product variant" at bounding box center [40, 211] width 19 height 16
click at [684, 138] on span "Always hide" at bounding box center [688, 135] width 34 height 8
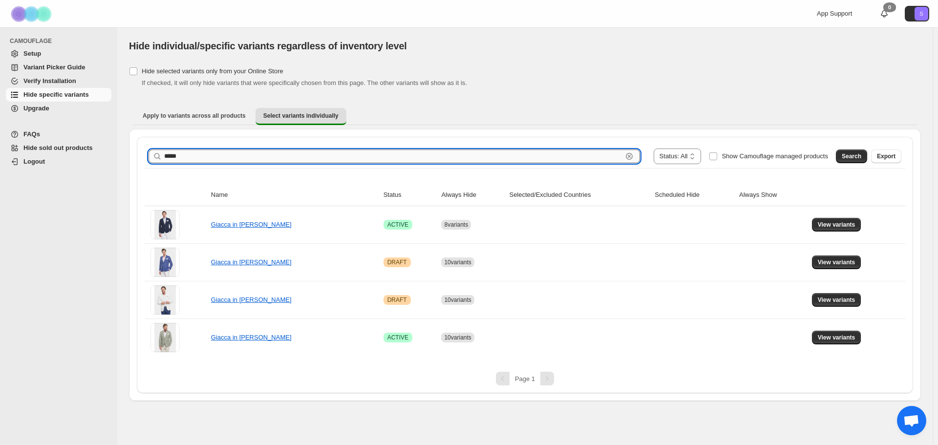
click at [219, 154] on input "*****" at bounding box center [393, 157] width 458 height 14
click at [850, 152] on button "Search" at bounding box center [851, 157] width 31 height 14
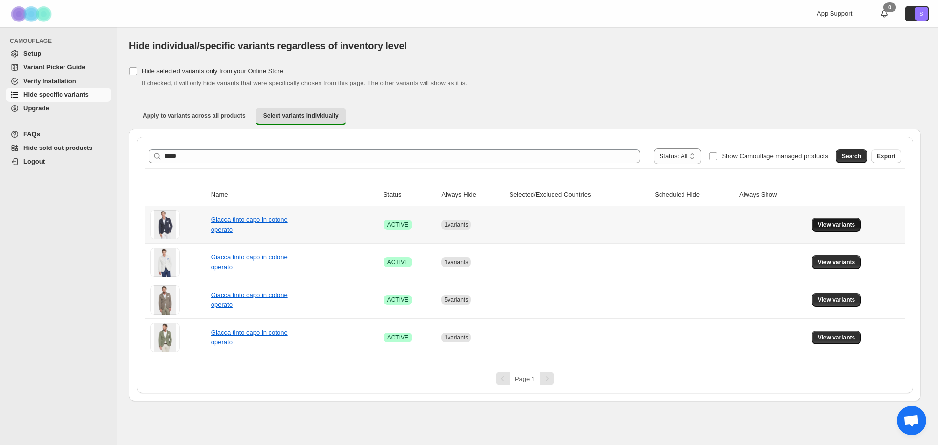
click at [836, 221] on button "View variants" at bounding box center [836, 225] width 49 height 14
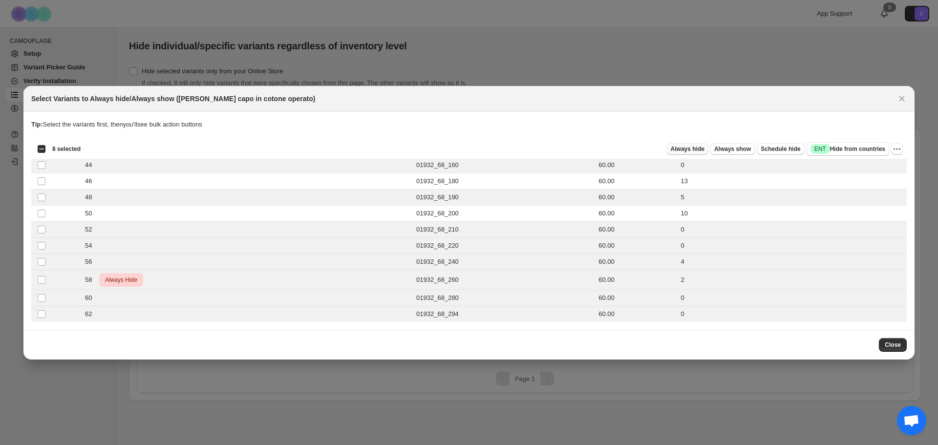
click at [704, 149] on span "Always hide" at bounding box center [688, 149] width 34 height 8
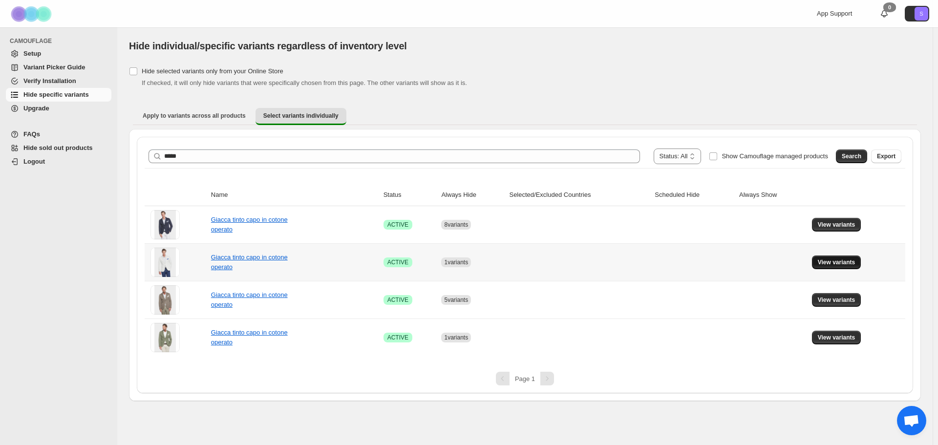
click at [846, 265] on span "View variants" at bounding box center [837, 262] width 38 height 8
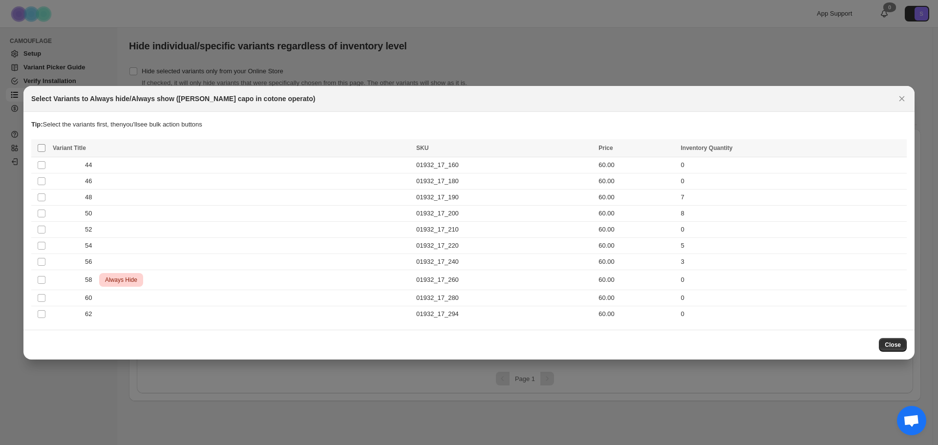
click at [41, 152] on span ":rmp:" at bounding box center [41, 148] width 9 height 9
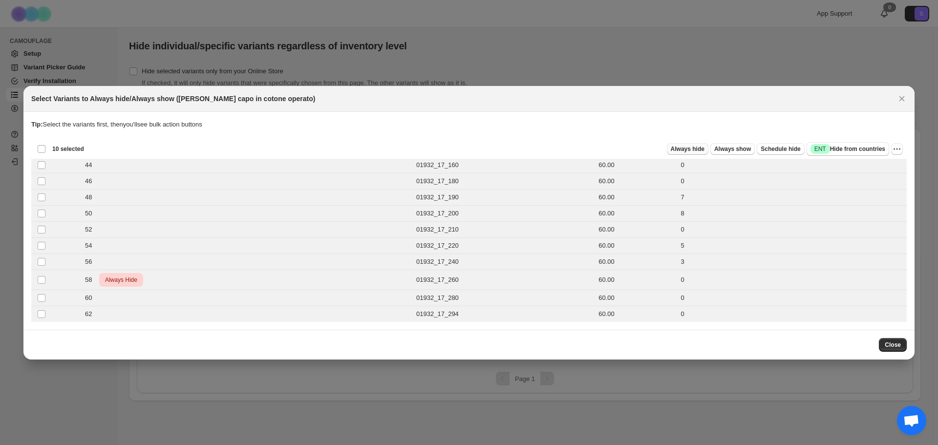
click at [705, 151] on span "Always hide" at bounding box center [688, 149] width 34 height 8
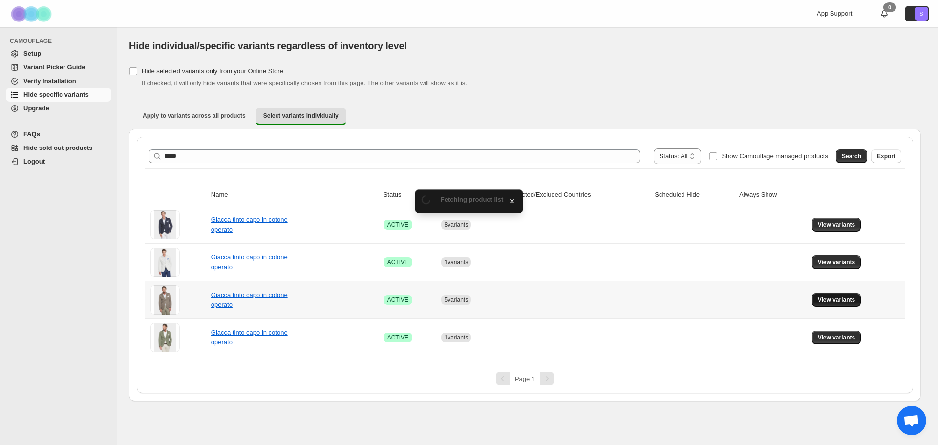
click at [827, 298] on span "View variants" at bounding box center [837, 300] width 38 height 8
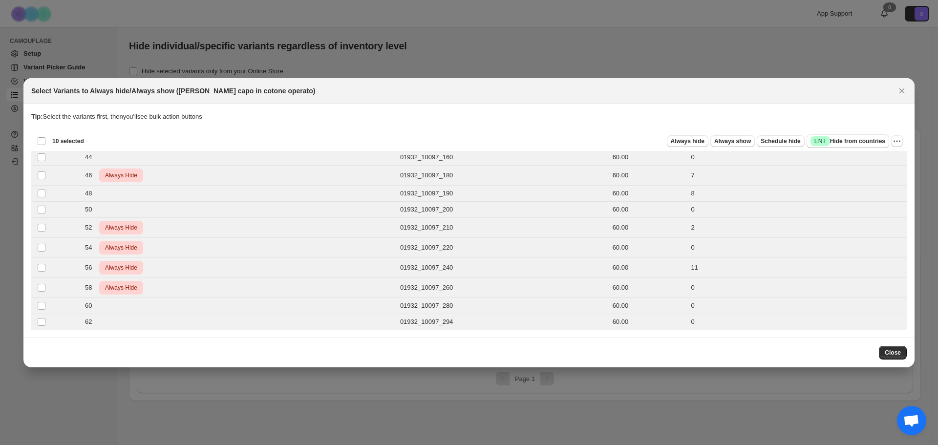
click at [695, 147] on div "Always hide Always show Schedule hide Success ENT Hide from countries" at bounding box center [490, 141] width 797 height 14
click at [695, 144] on span "Always hide" at bounding box center [688, 141] width 34 height 8
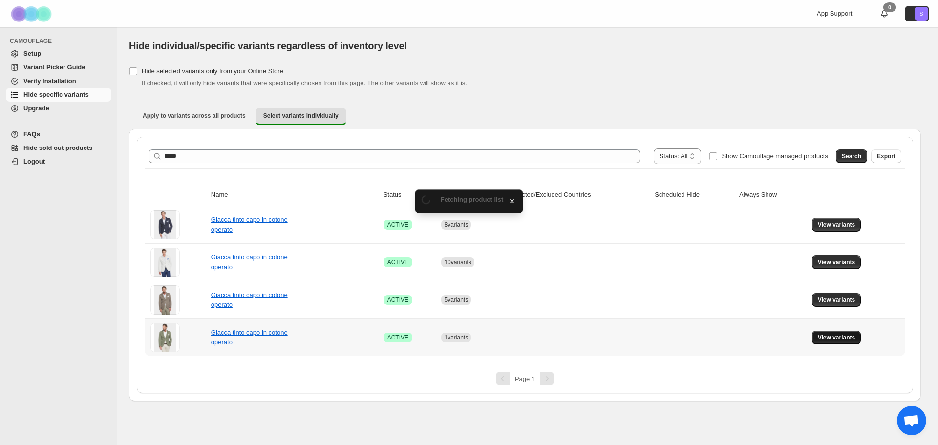
click at [832, 341] on span "View variants" at bounding box center [837, 338] width 38 height 8
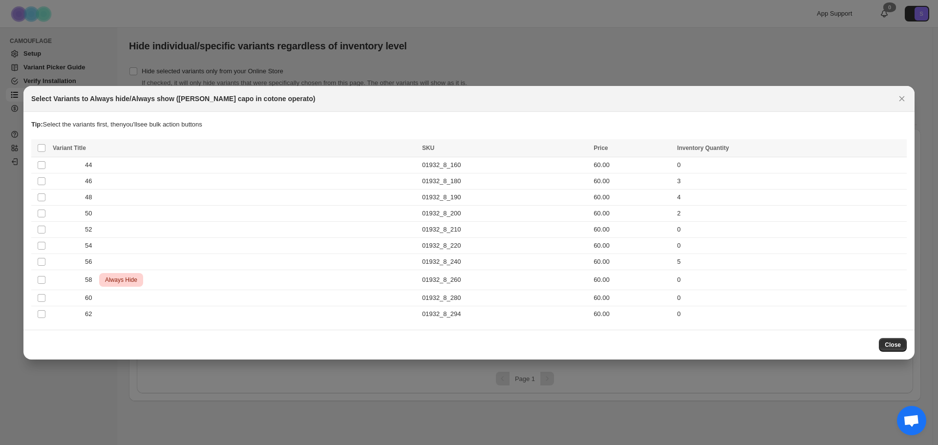
click at [37, 145] on th "Select all product variants" at bounding box center [40, 148] width 19 height 18
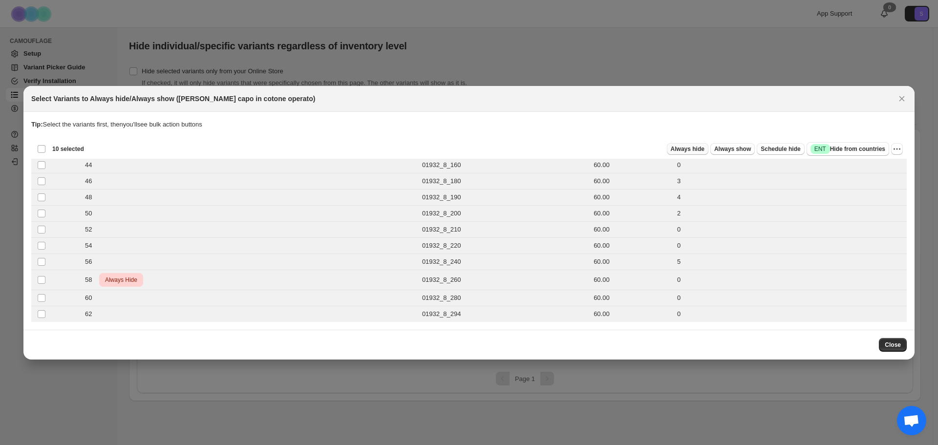
click at [681, 153] on button "Always hide" at bounding box center [688, 149] width 42 height 12
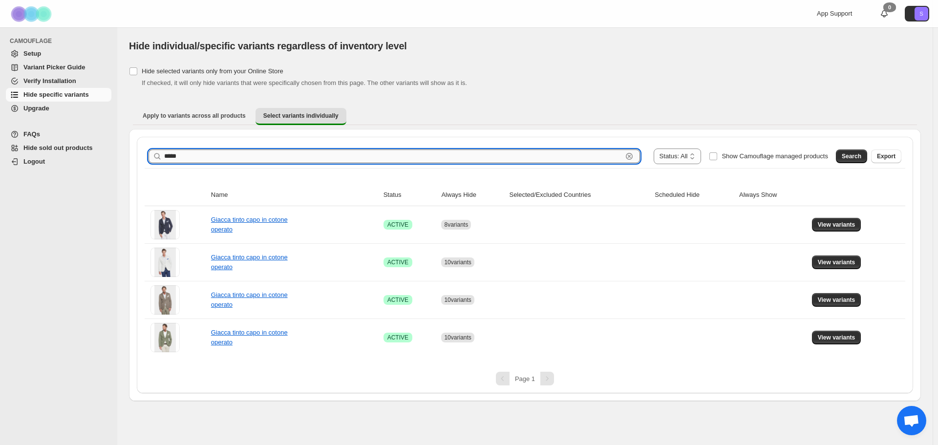
click at [224, 152] on input "*****" at bounding box center [393, 157] width 458 height 14
click at [854, 157] on span "Search" at bounding box center [852, 156] width 20 height 8
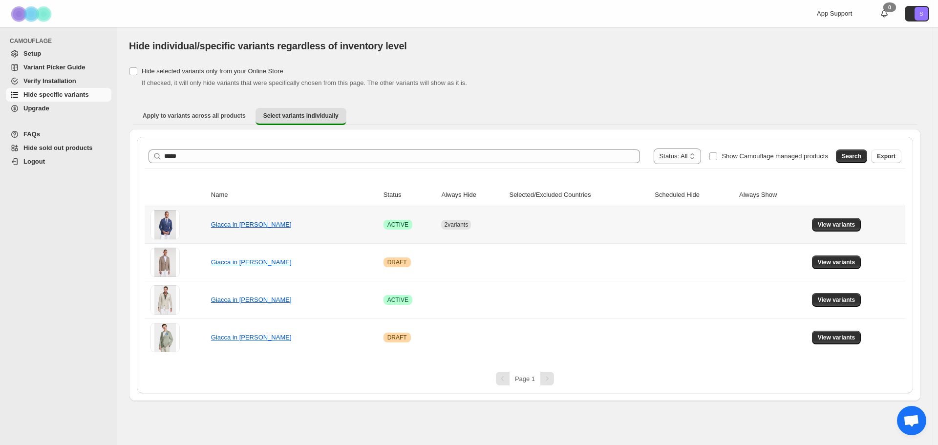
click at [860, 229] on td "View variants" at bounding box center [857, 224] width 96 height 37
click at [814, 224] on button "View variants" at bounding box center [836, 225] width 49 height 14
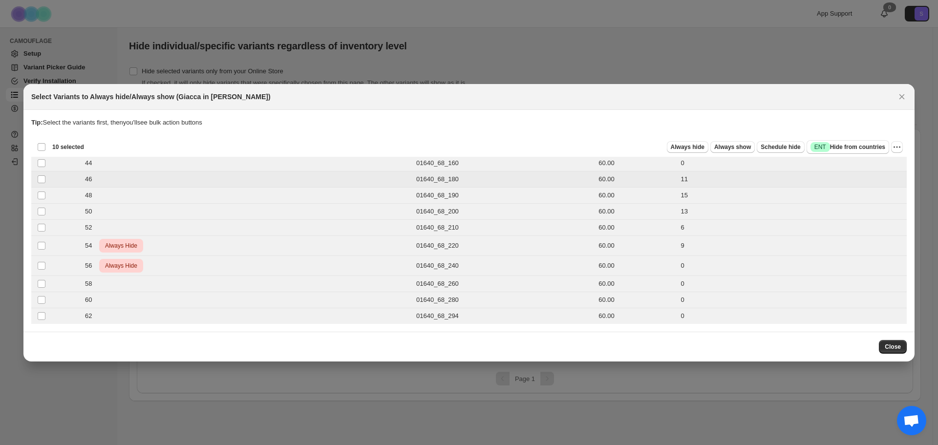
click at [40, 184] on td "Select product variant" at bounding box center [40, 179] width 19 height 16
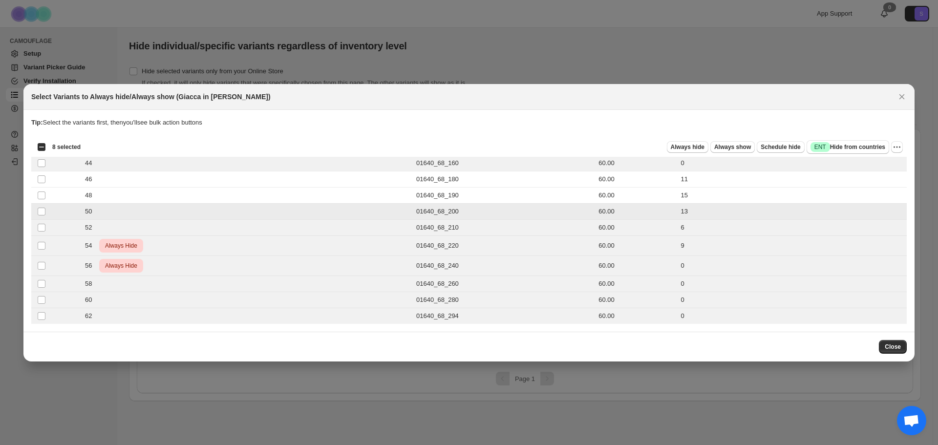
click at [38, 203] on td "Select product variant" at bounding box center [40, 211] width 19 height 16
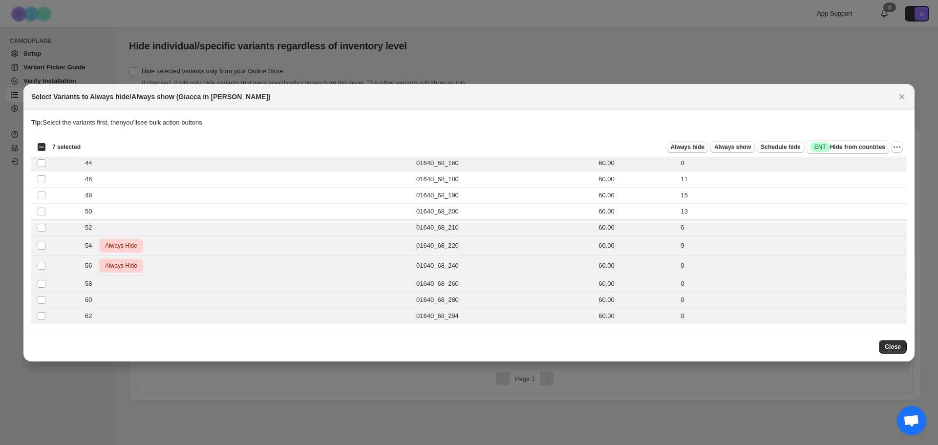
click at [688, 147] on span "Always hide" at bounding box center [688, 147] width 34 height 8
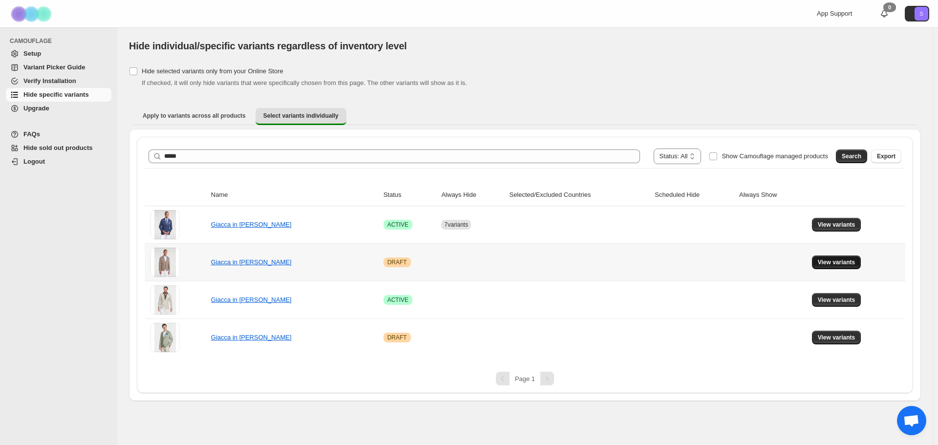
click at [840, 268] on button "View variants" at bounding box center [836, 263] width 49 height 14
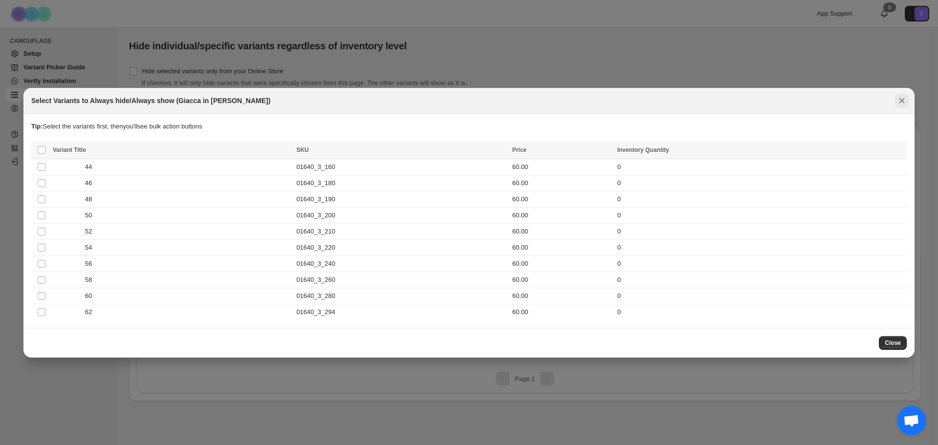
click at [904, 102] on icon "Close" at bounding box center [902, 101] width 10 height 10
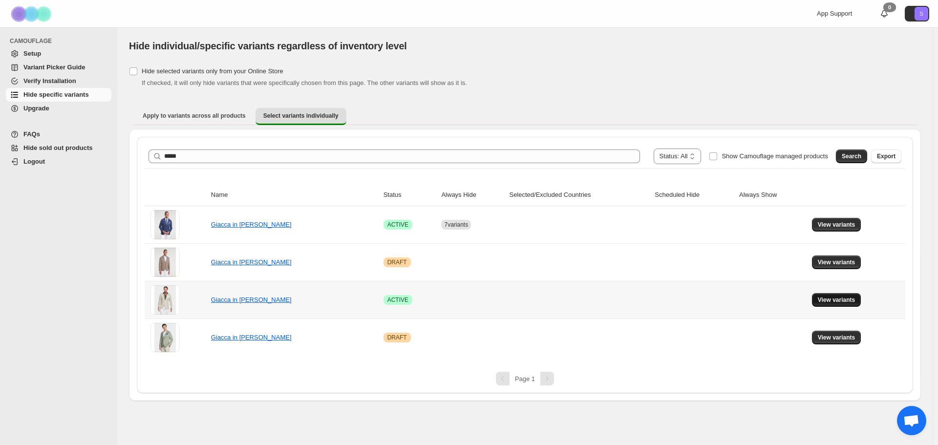
click at [850, 300] on span "View variants" at bounding box center [837, 300] width 38 height 8
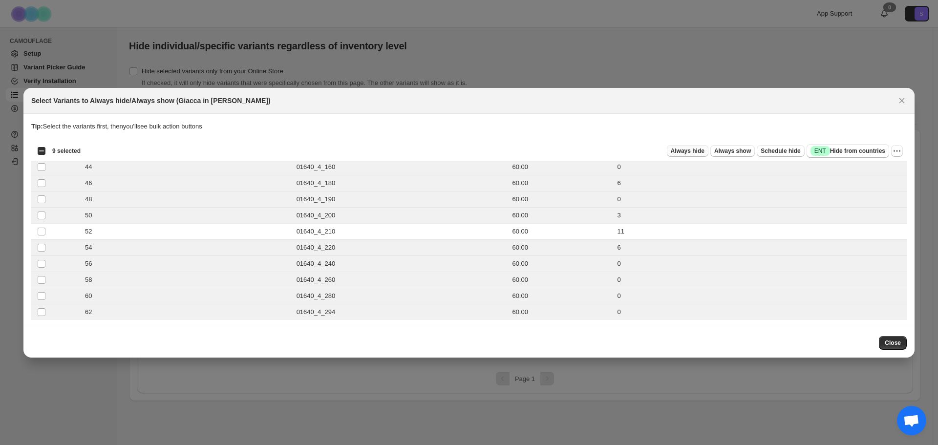
click at [705, 149] on span "Always hide" at bounding box center [688, 151] width 34 height 8
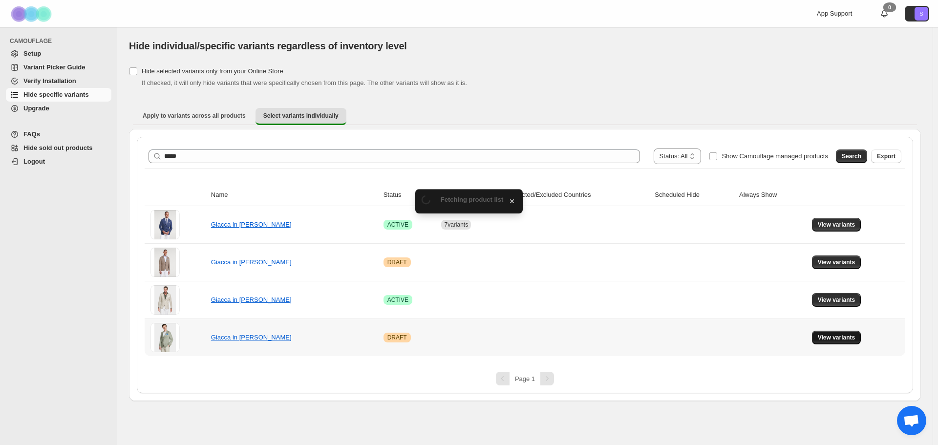
click at [846, 336] on span "View variants" at bounding box center [837, 338] width 38 height 8
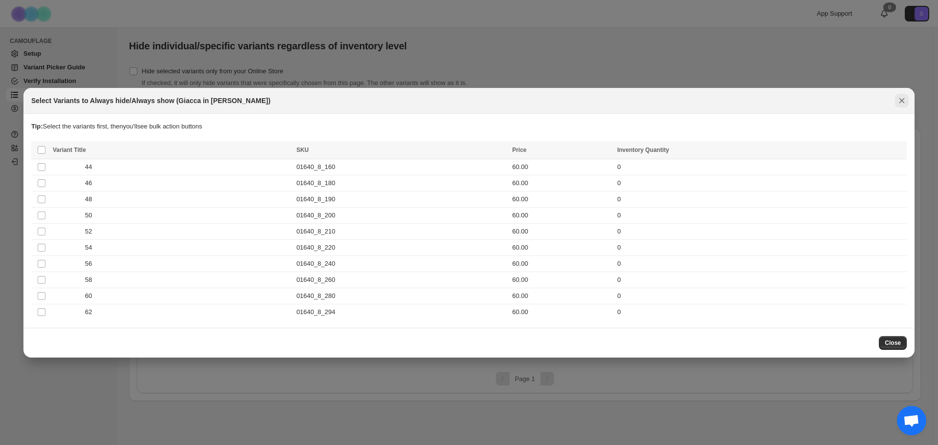
click at [906, 101] on icon "Close" at bounding box center [902, 101] width 10 height 10
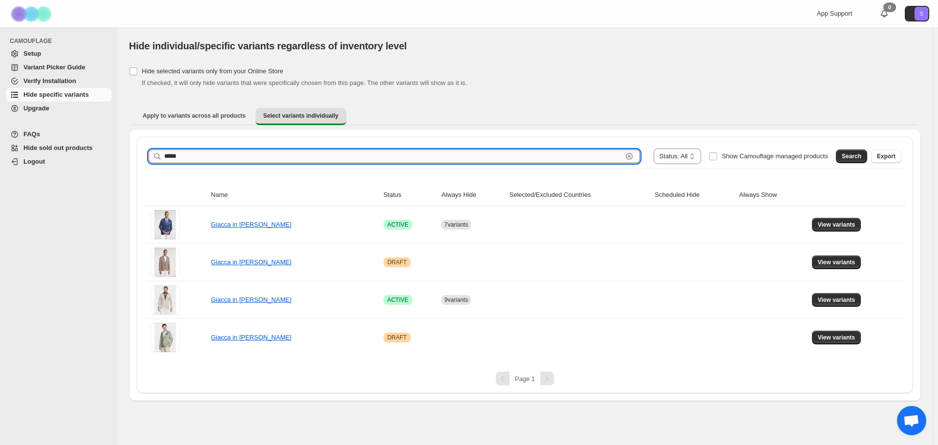
click at [238, 152] on input "*****" at bounding box center [393, 157] width 458 height 14
click at [855, 159] on span "Search" at bounding box center [852, 156] width 20 height 8
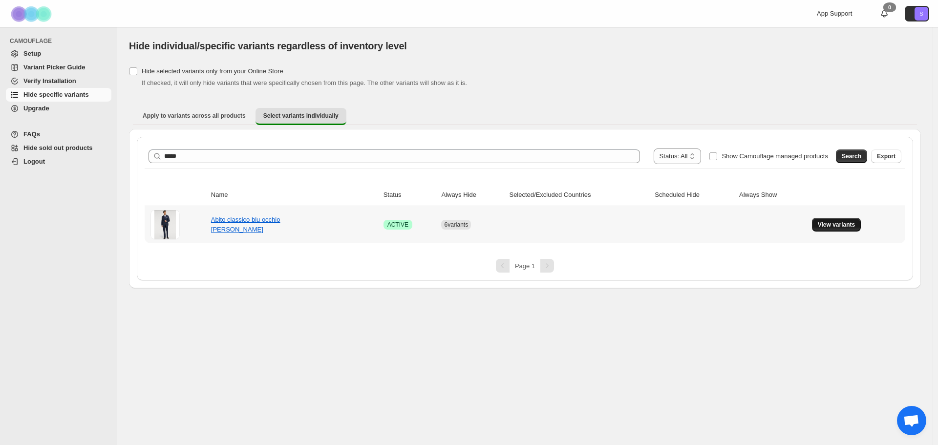
click at [839, 222] on span "View variants" at bounding box center [837, 225] width 38 height 8
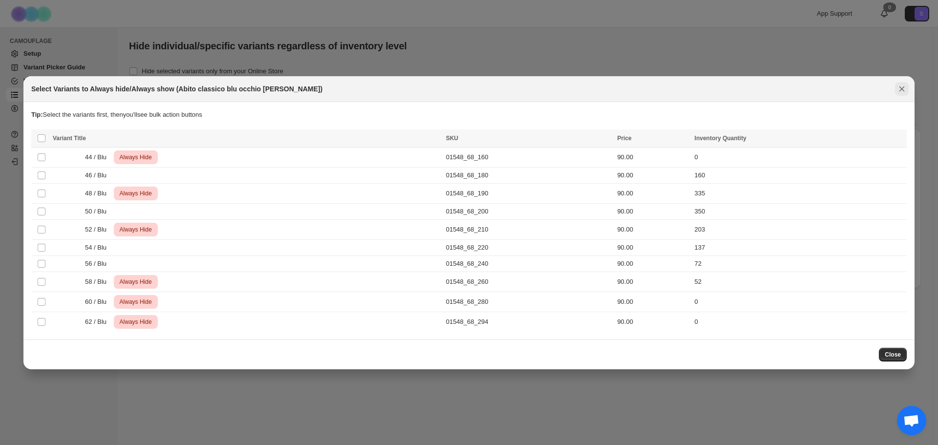
click at [907, 89] on button "Close" at bounding box center [902, 89] width 14 height 14
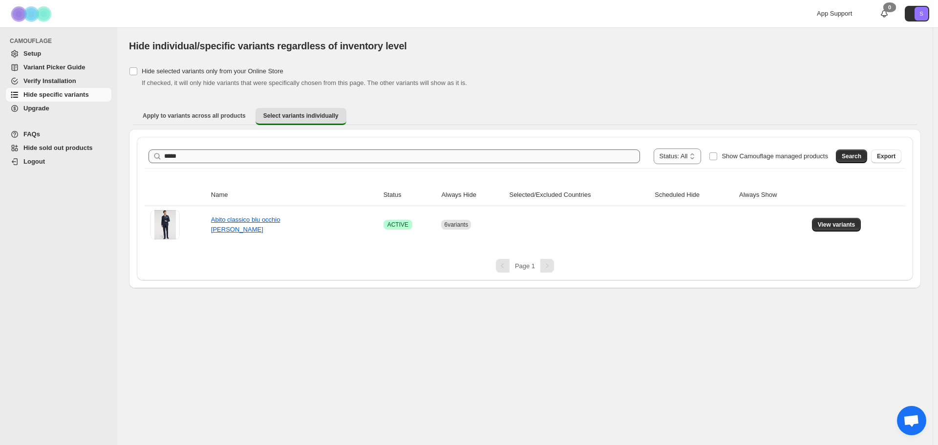
drag, startPoint x: 205, startPoint y: 166, endPoint x: 208, endPoint y: 160, distance: 6.4
click at [205, 165] on div "**********" at bounding box center [525, 156] width 761 height 23
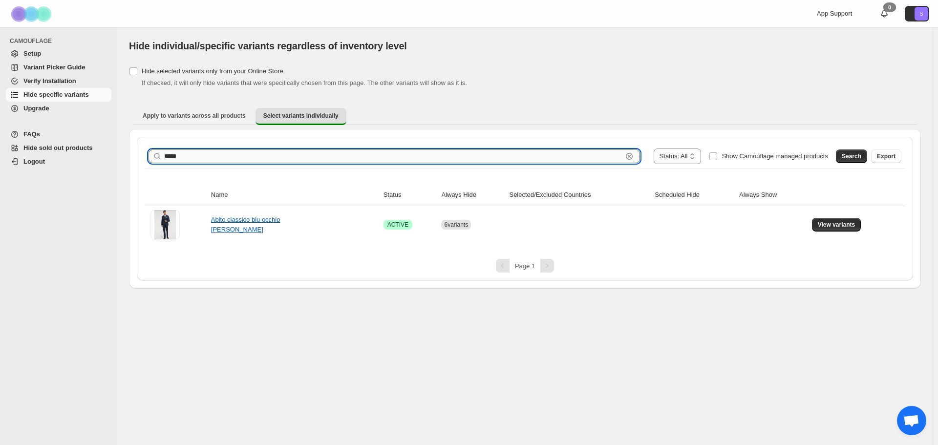
click at [208, 160] on input "*****" at bounding box center [393, 157] width 458 height 14
drag, startPoint x: 208, startPoint y: 160, endPoint x: 217, endPoint y: 155, distance: 10.3
click at [212, 157] on input "*****" at bounding box center [393, 157] width 458 height 14
click at [859, 156] on span "Search" at bounding box center [852, 156] width 20 height 8
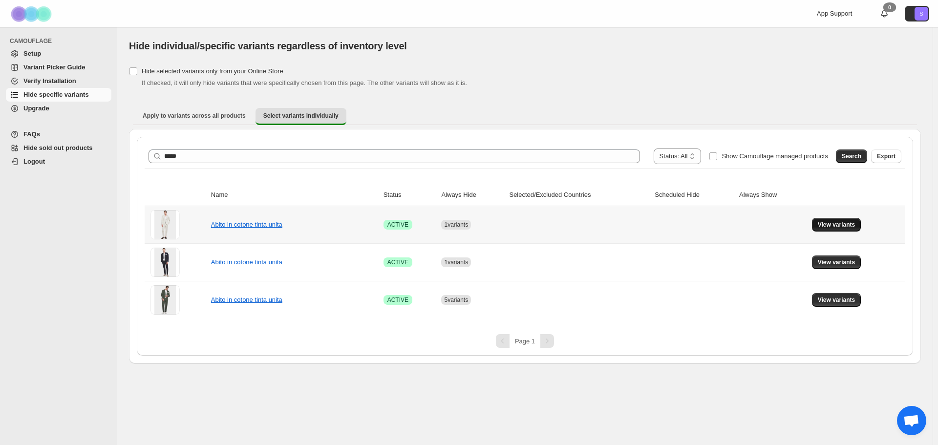
click at [839, 221] on button "View variants" at bounding box center [836, 225] width 49 height 14
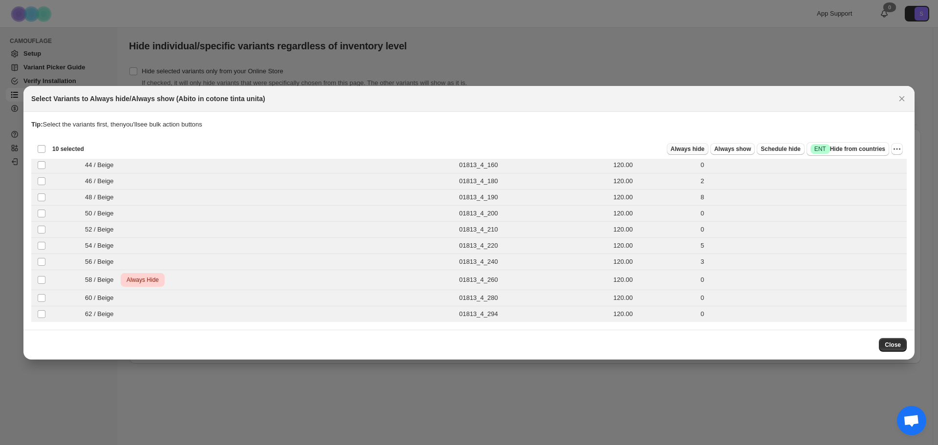
click at [705, 146] on span "Always hide" at bounding box center [688, 149] width 34 height 8
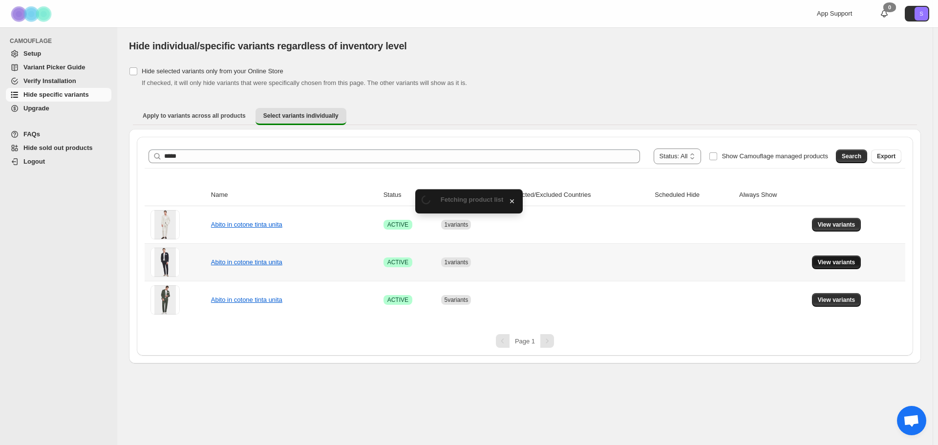
click at [814, 262] on button "View variants" at bounding box center [836, 263] width 49 height 14
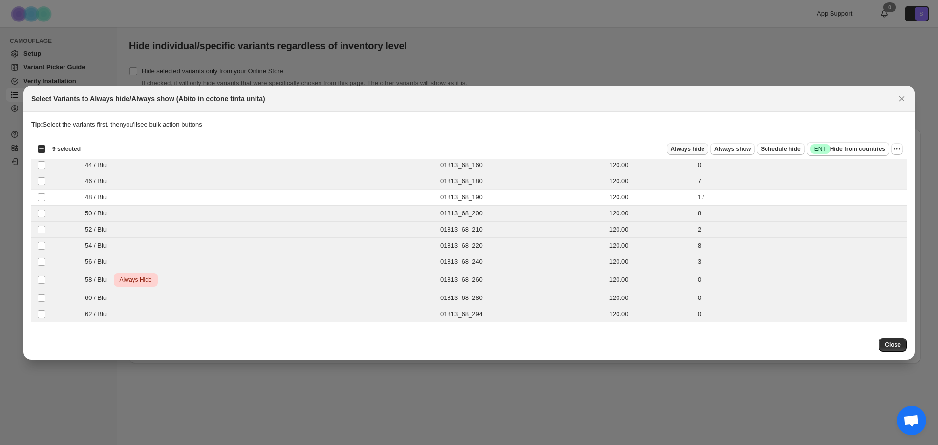
click at [699, 150] on span "Always hide" at bounding box center [688, 149] width 34 height 8
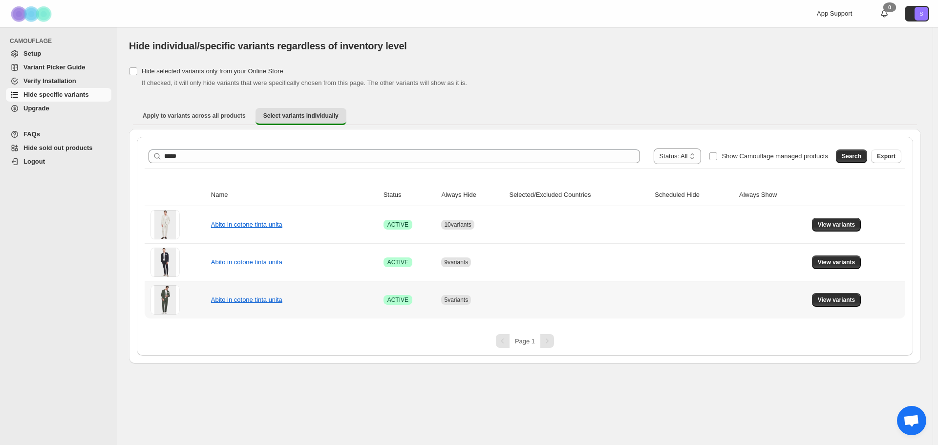
click at [870, 301] on td "View variants" at bounding box center [857, 300] width 96 height 38
click at [854, 301] on span "View variants" at bounding box center [837, 300] width 38 height 8
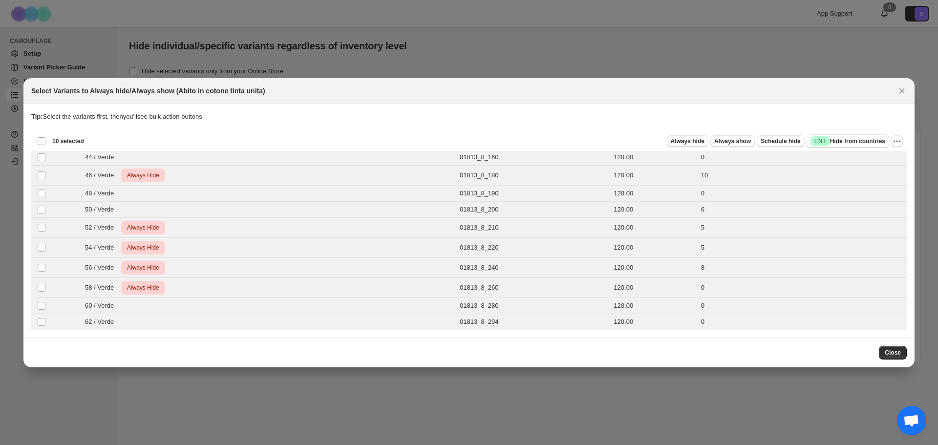
click at [697, 138] on span "Always hide" at bounding box center [688, 141] width 34 height 8
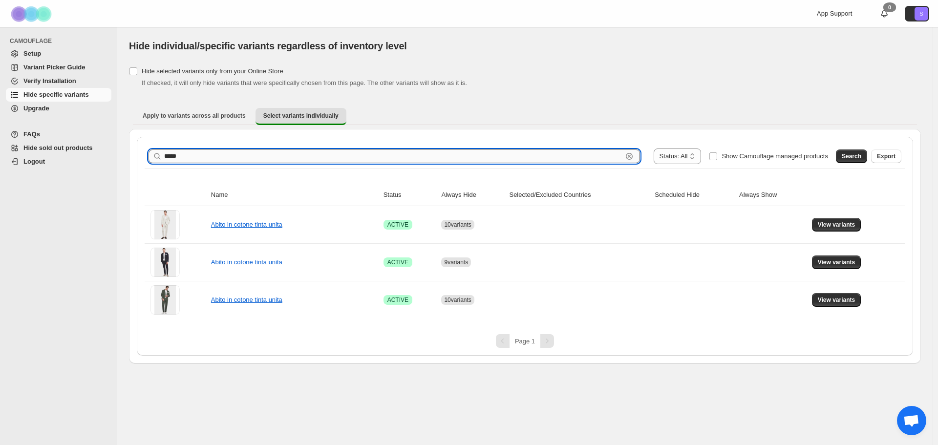
click at [180, 150] on input "*****" at bounding box center [393, 157] width 458 height 14
click at [853, 158] on span "Search" at bounding box center [852, 156] width 20 height 8
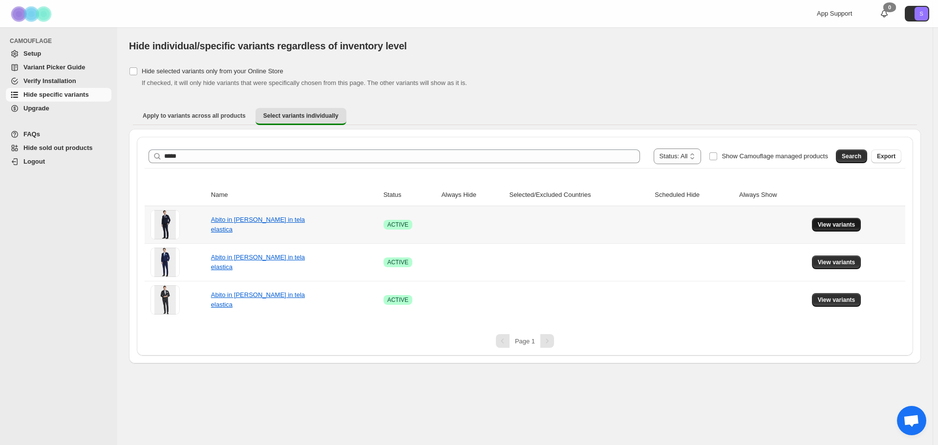
click at [845, 227] on span "View variants" at bounding box center [837, 225] width 38 height 8
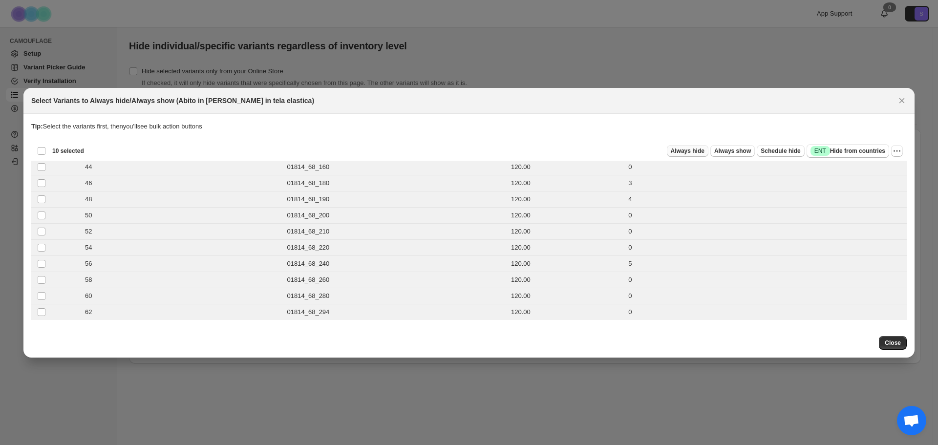
click at [708, 155] on button "Always hide" at bounding box center [688, 151] width 42 height 12
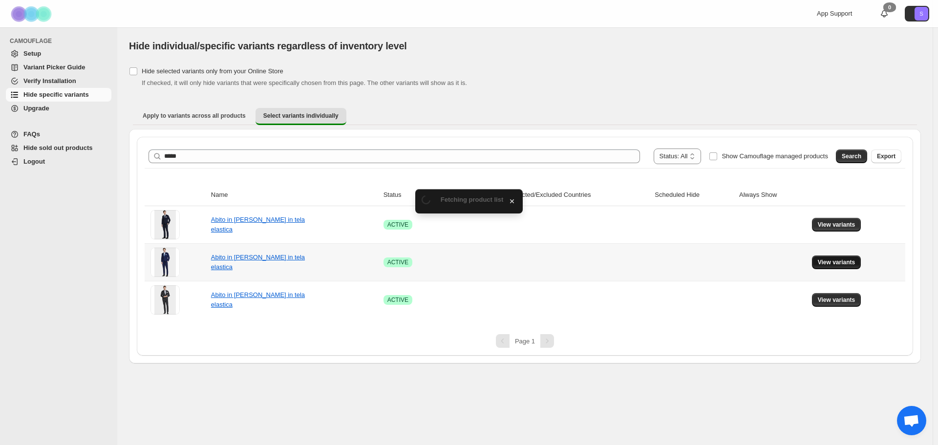
click at [825, 265] on span "View variants" at bounding box center [837, 262] width 38 height 8
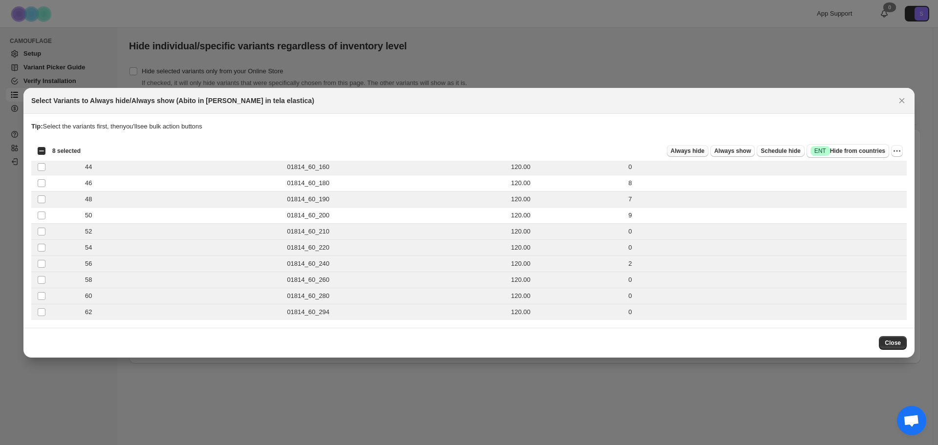
click at [693, 153] on span "Always hide" at bounding box center [688, 151] width 34 height 8
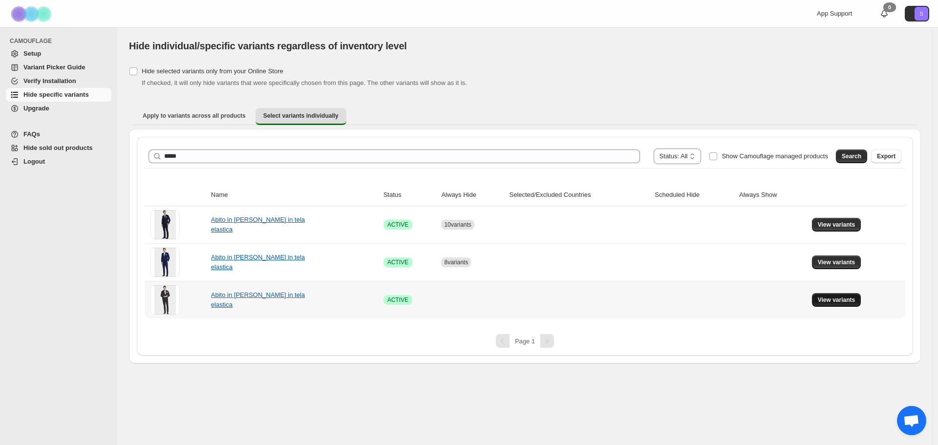
click at [851, 301] on span "View variants" at bounding box center [837, 300] width 38 height 8
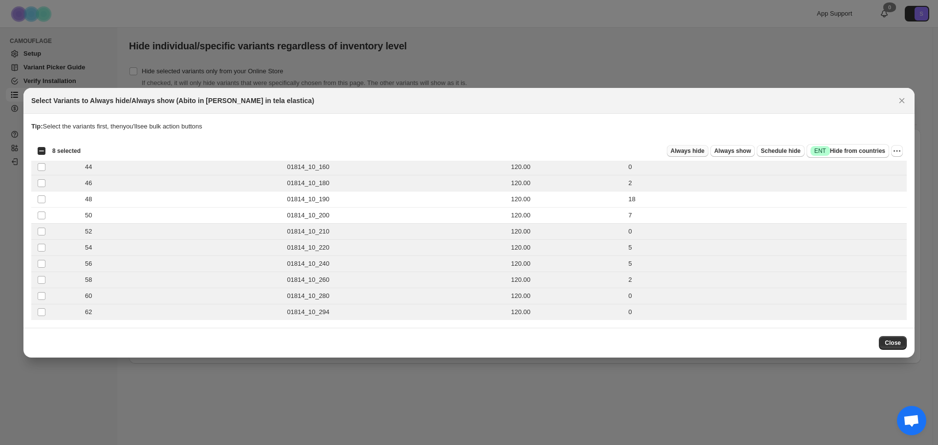
click at [705, 147] on button "Always hide" at bounding box center [688, 151] width 42 height 12
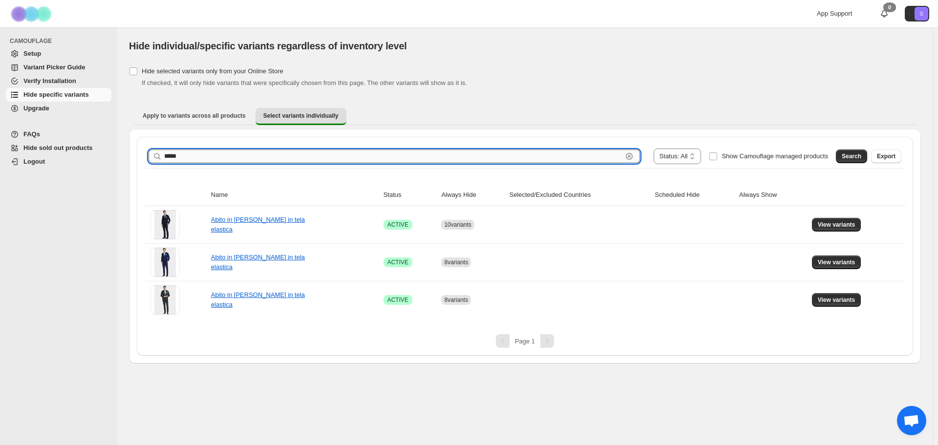
click at [192, 159] on input "*****" at bounding box center [393, 157] width 458 height 14
click at [858, 154] on span "Search" at bounding box center [852, 156] width 20 height 8
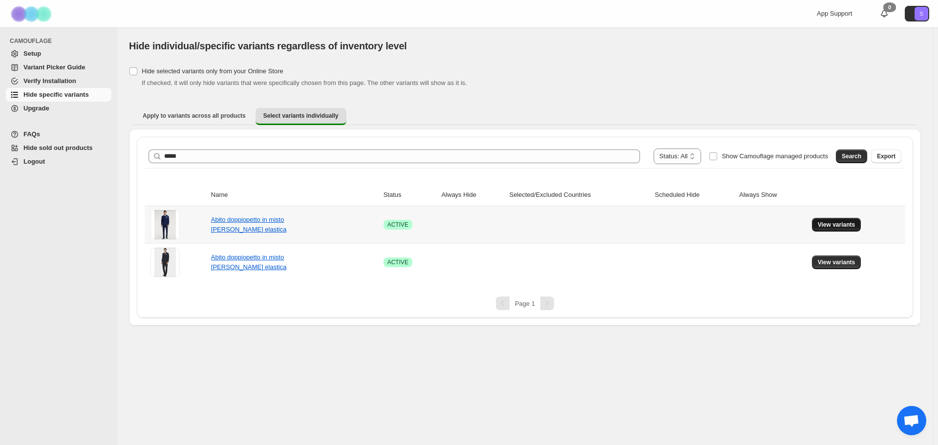
click at [840, 225] on span "View variants" at bounding box center [837, 225] width 38 height 8
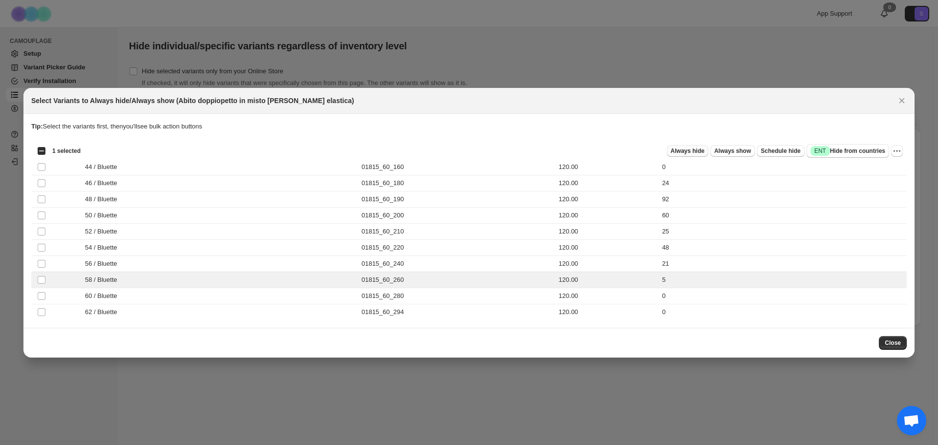
click at [701, 155] on button "Always hide" at bounding box center [688, 151] width 42 height 12
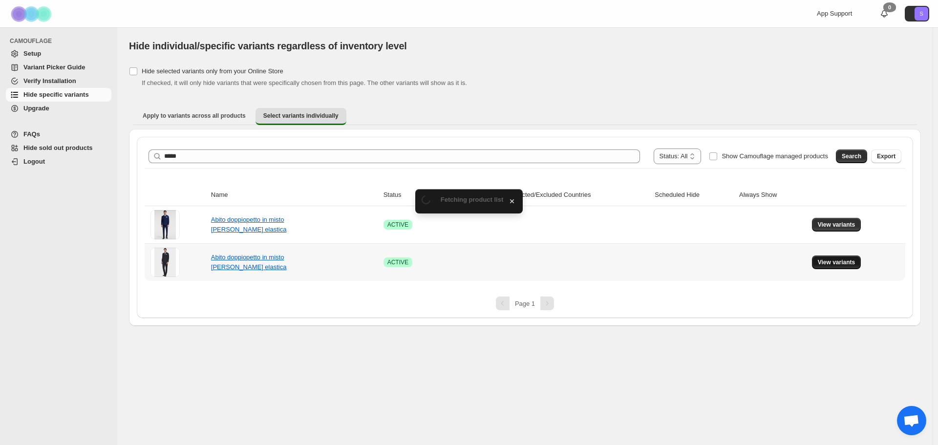
click at [844, 260] on span "View variants" at bounding box center [837, 262] width 38 height 8
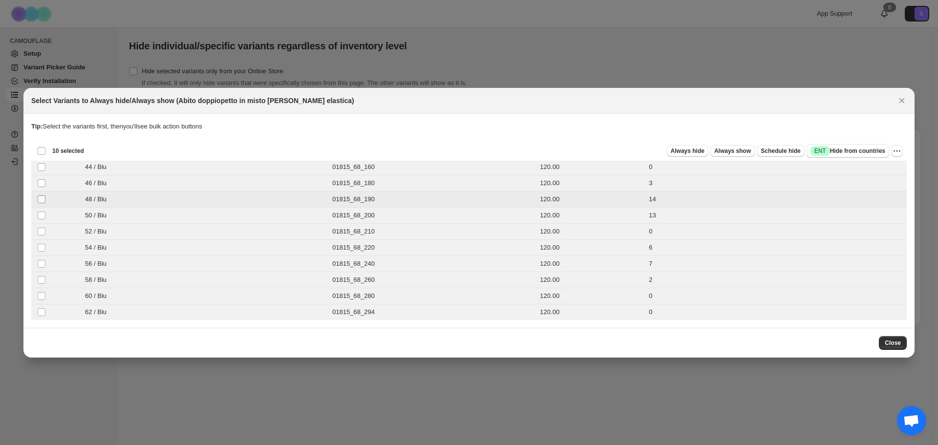
click at [40, 203] on span ":r12r:" at bounding box center [41, 199] width 9 height 9
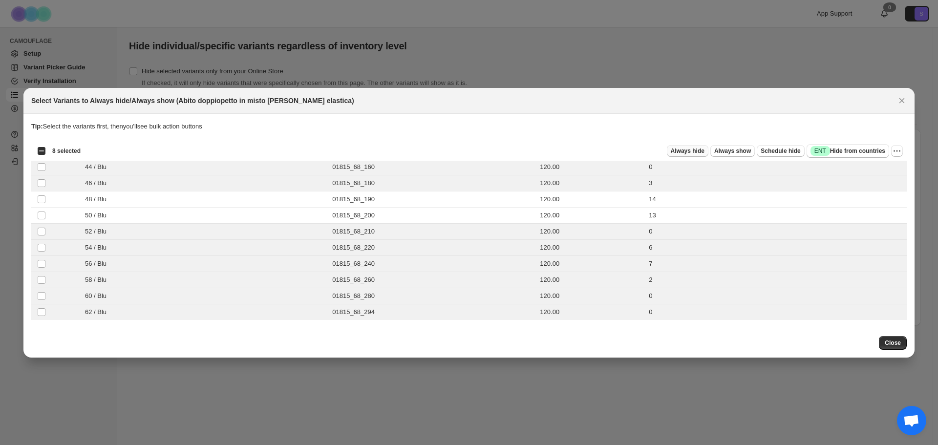
click at [696, 146] on button "Always hide" at bounding box center [688, 151] width 42 height 12
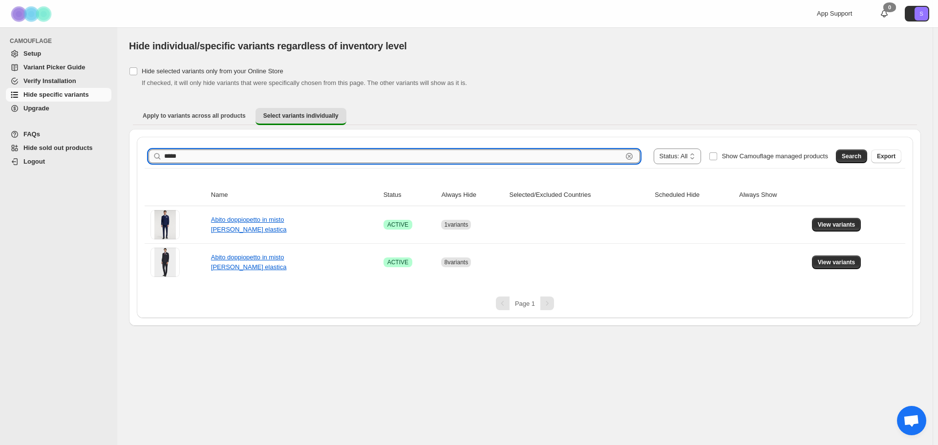
click at [178, 160] on input "*****" at bounding box center [393, 157] width 458 height 14
type input "*****"
click at [851, 154] on span "Search" at bounding box center [852, 156] width 20 height 8
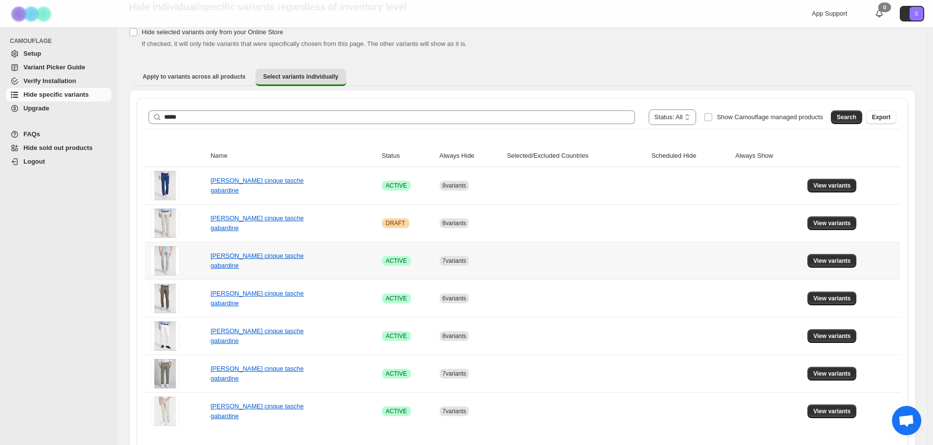
scroll to position [69, 0]
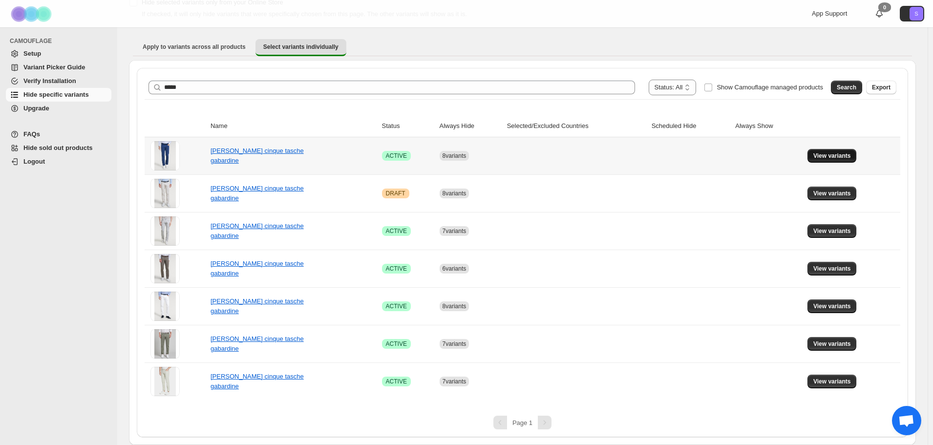
click at [831, 153] on span "View variants" at bounding box center [832, 156] width 38 height 8
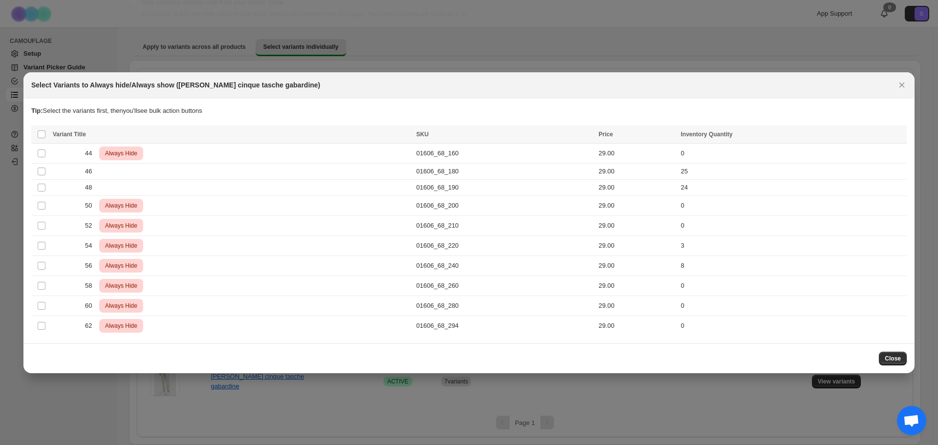
click at [908, 80] on button "Close" at bounding box center [902, 85] width 14 height 14
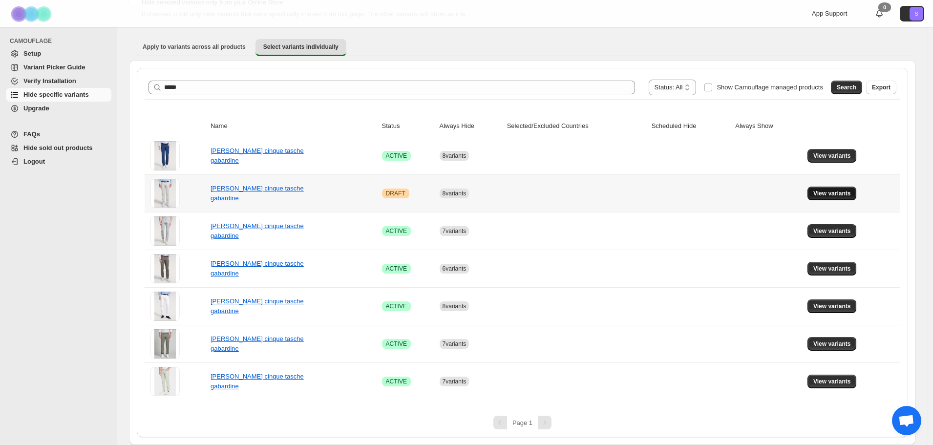
click at [824, 195] on span "View variants" at bounding box center [832, 194] width 38 height 8
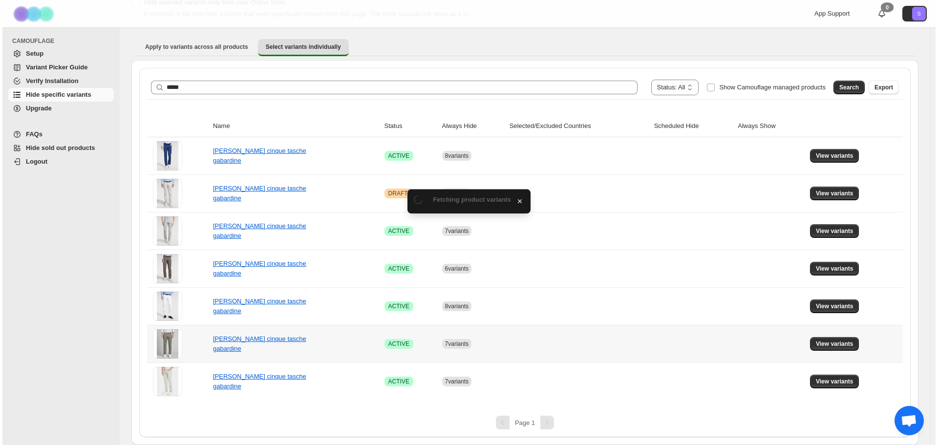
scroll to position [0, 0]
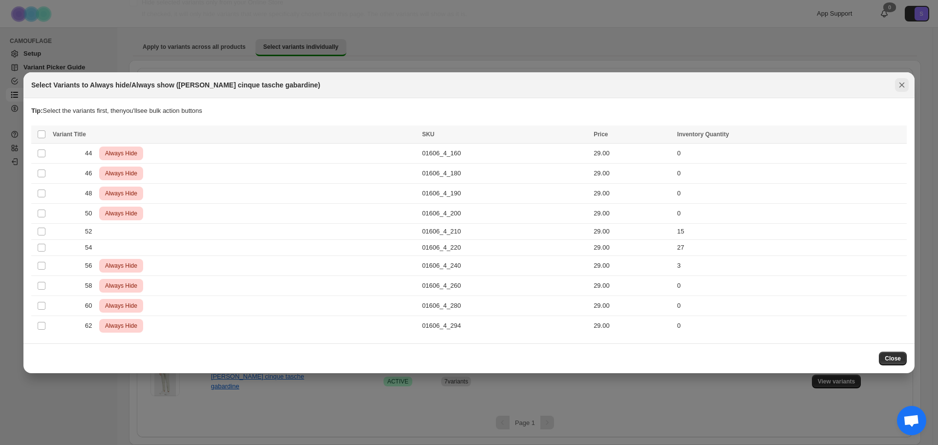
click at [902, 90] on button "Close" at bounding box center [902, 85] width 14 height 14
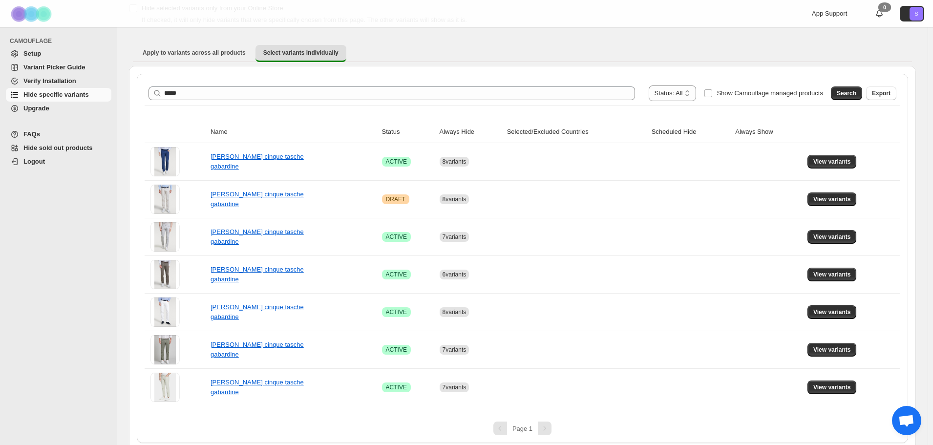
scroll to position [69, 0]
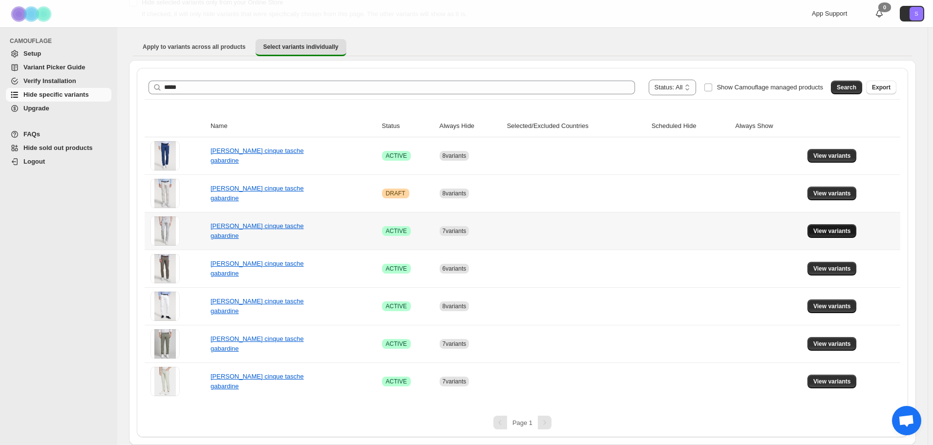
click at [843, 233] on span "View variants" at bounding box center [832, 231] width 38 height 8
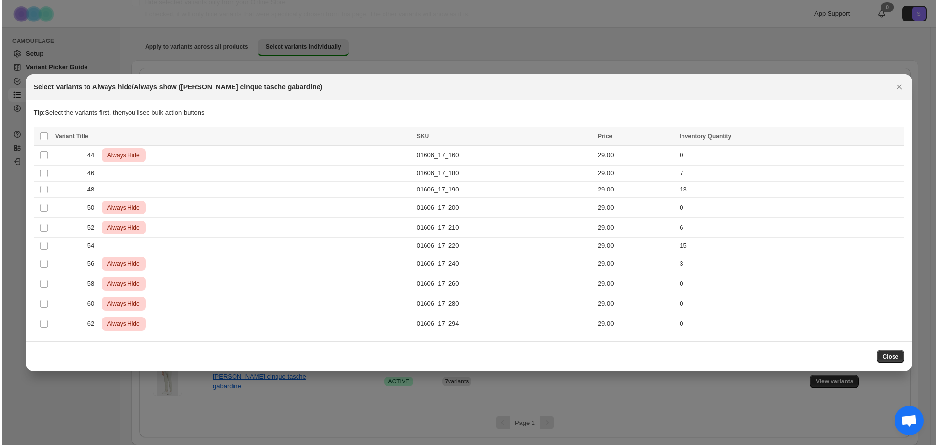
scroll to position [0, 0]
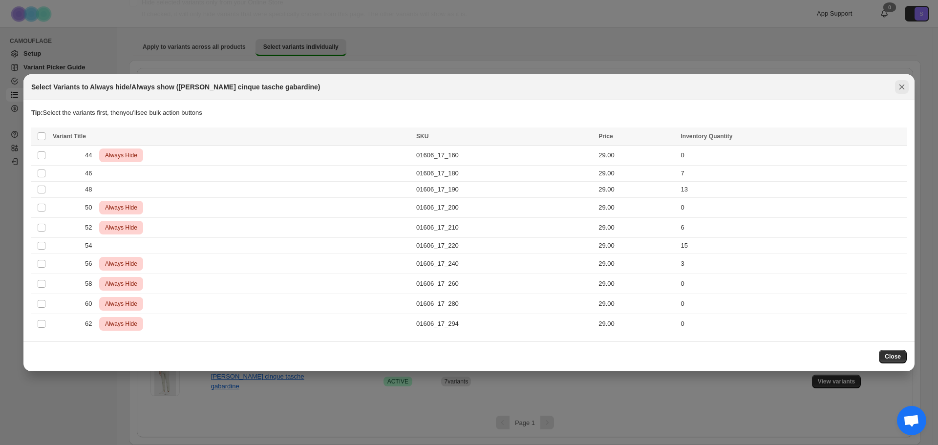
click at [900, 87] on icon "Close" at bounding box center [902, 87] width 10 height 10
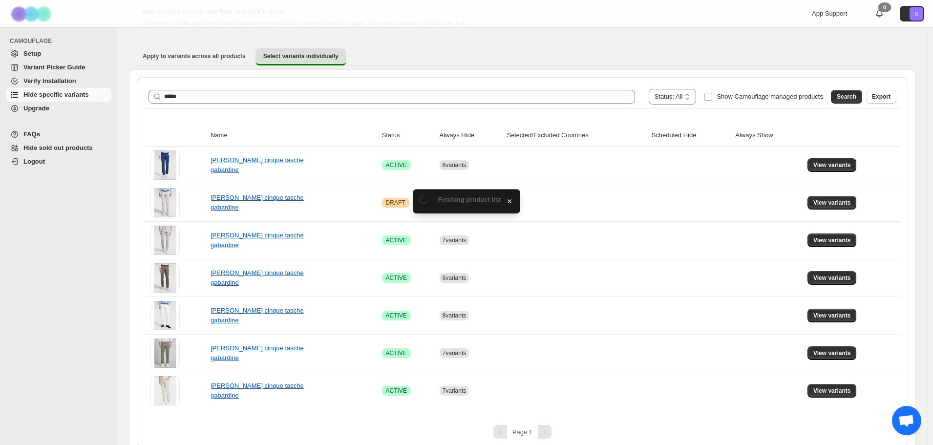
scroll to position [69, 0]
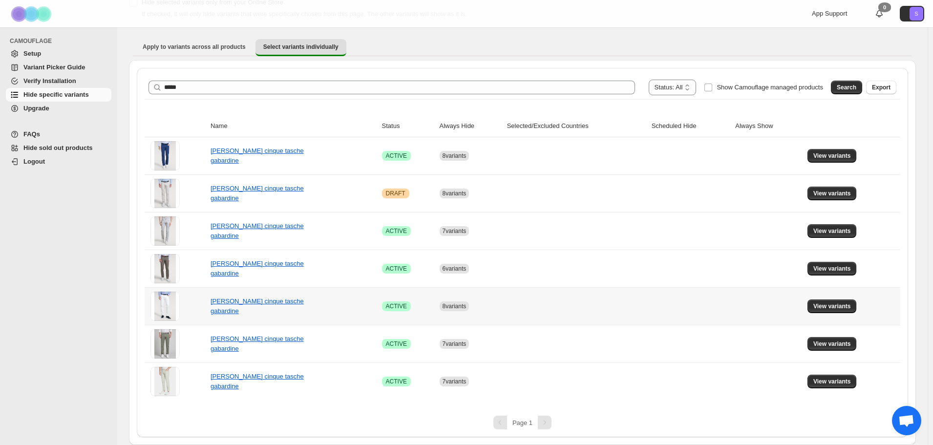
click at [841, 307] on span "View variants" at bounding box center [832, 306] width 38 height 8
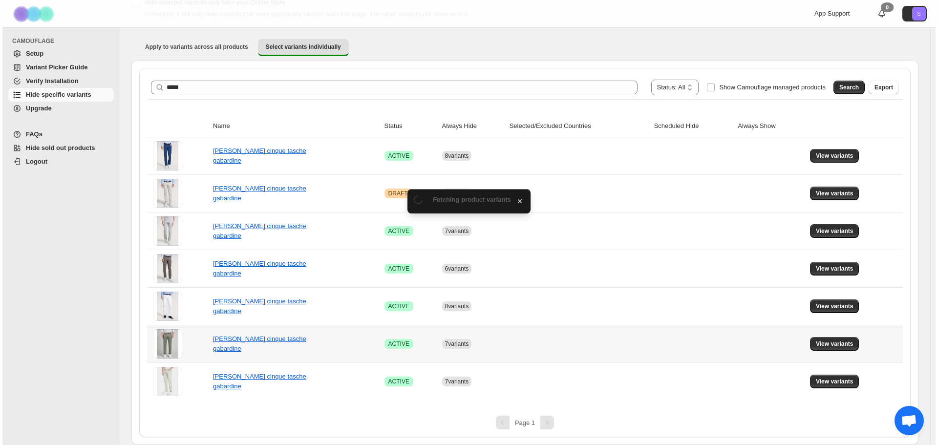
scroll to position [0, 0]
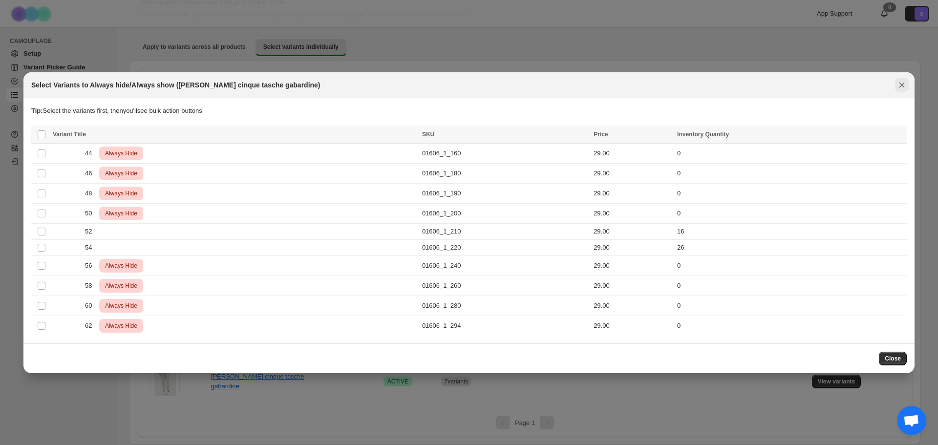
click at [903, 85] on icon "Close" at bounding box center [902, 85] width 10 height 10
